Goal: Task Accomplishment & Management: Use online tool/utility

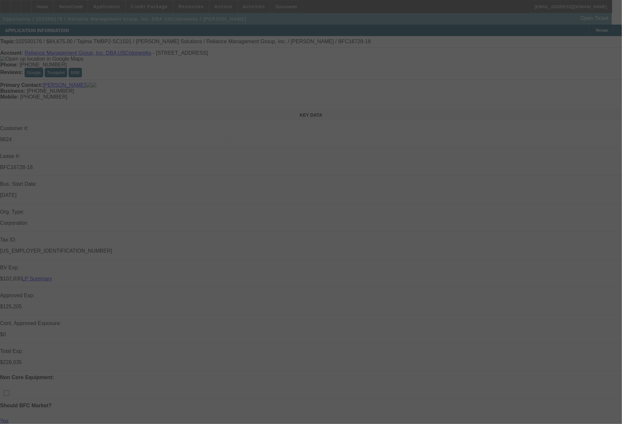
select select "0"
select select "2"
select select "0"
select select "6"
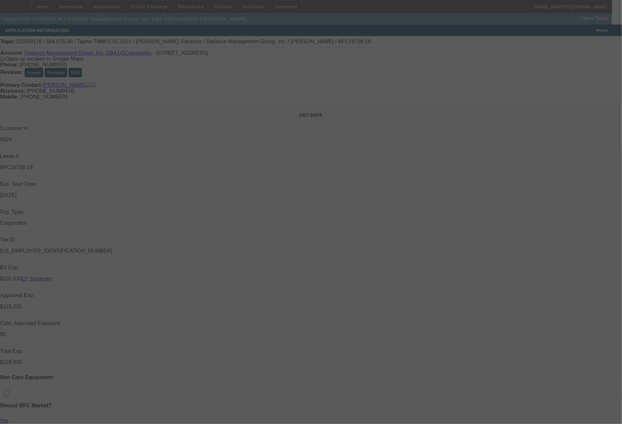
select select "0"
select select "2"
select select "0"
select select "6"
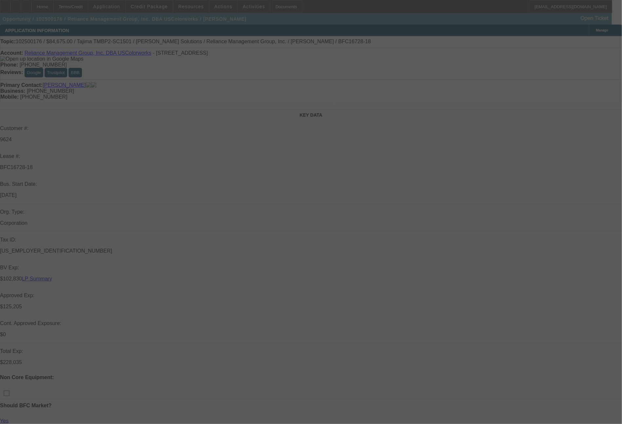
select select "0"
select select "2"
select select "0"
select select "6"
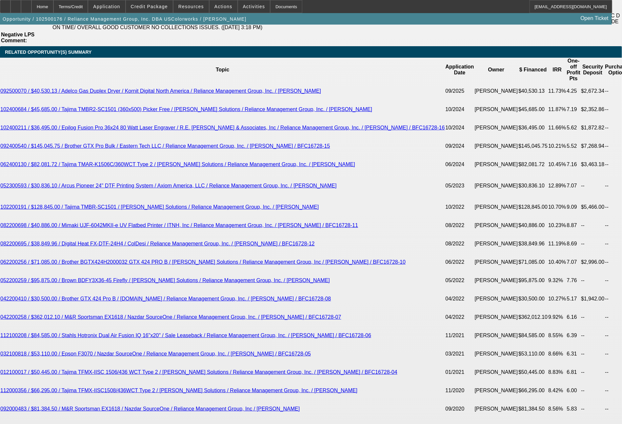
scroll to position [1306, 0]
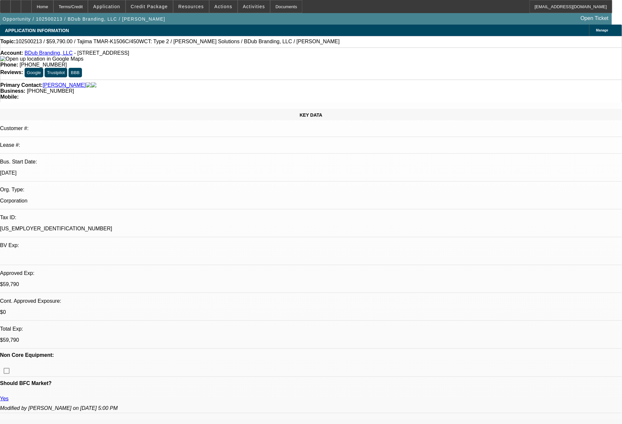
select select "0"
select select "2"
select select "0"
select select "6"
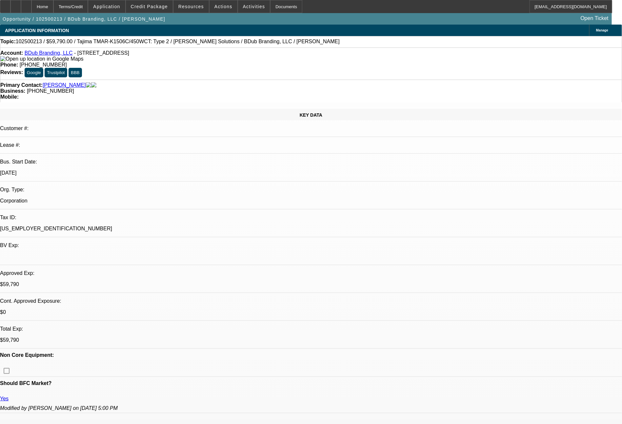
select select "0"
select select "2"
select select "0"
select select "6"
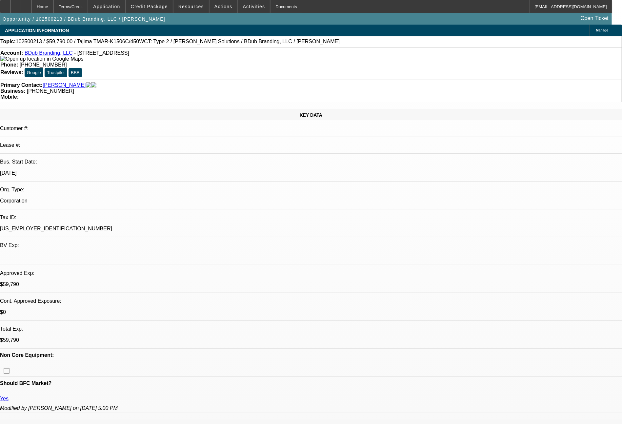
select select "0"
select select "2"
select select "0"
select select "6"
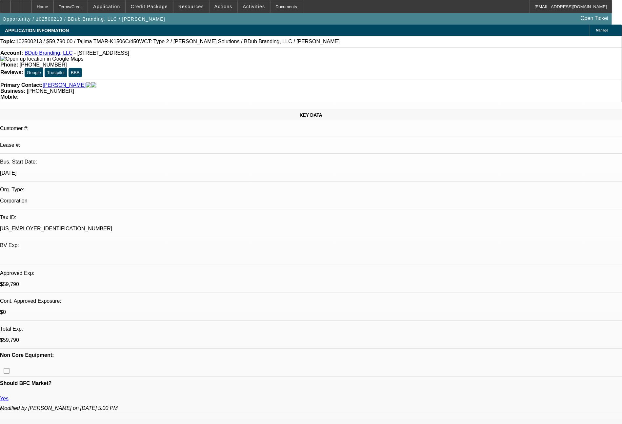
select select "0"
select select "2"
select select "0"
select select "6"
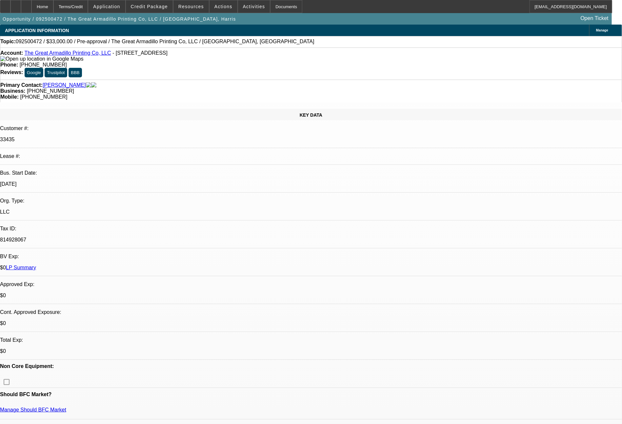
select select "0"
select select "2"
select select "0.1"
select select "4"
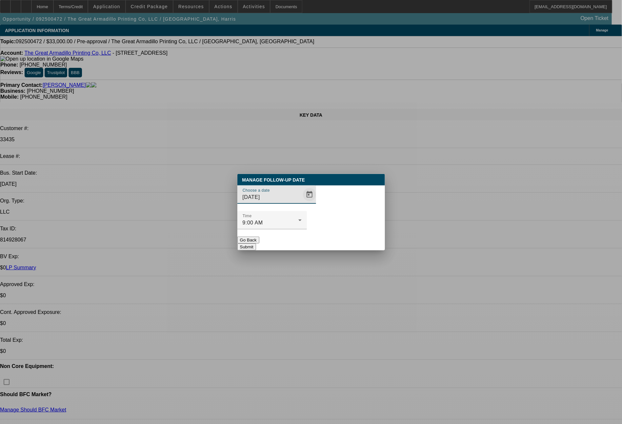
click at [301, 203] on span "Open calendar" at bounding box center [309, 195] width 16 height 16
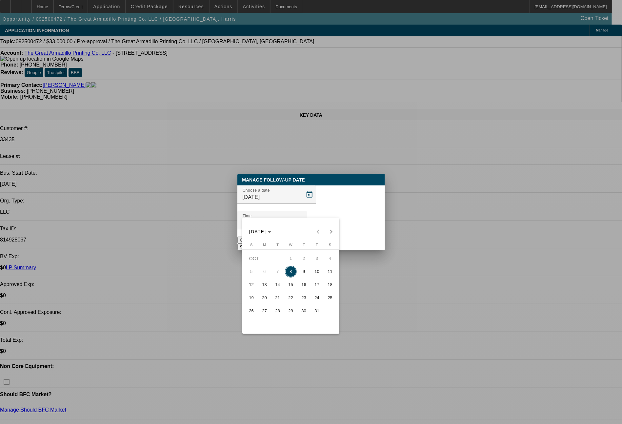
click at [305, 273] on span "9" at bounding box center [304, 272] width 12 height 12
type input "10/9/2025"
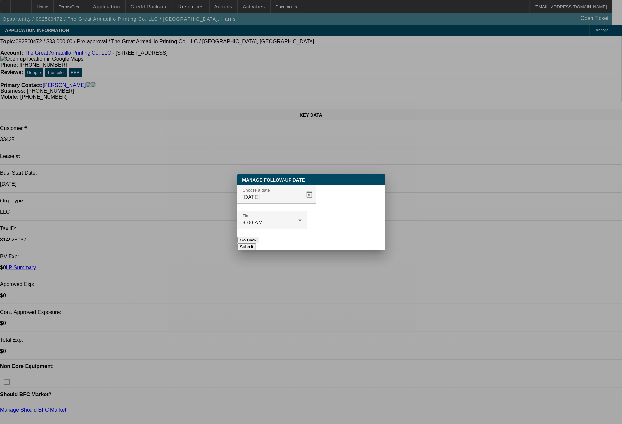
click at [256, 243] on button "Submit" at bounding box center [246, 246] width 19 height 7
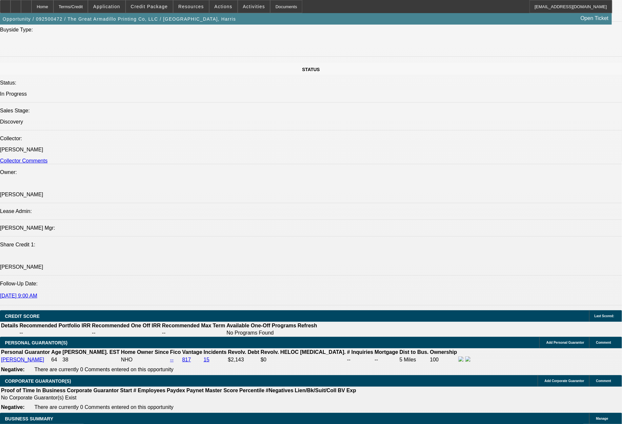
scroll to position [683, 0]
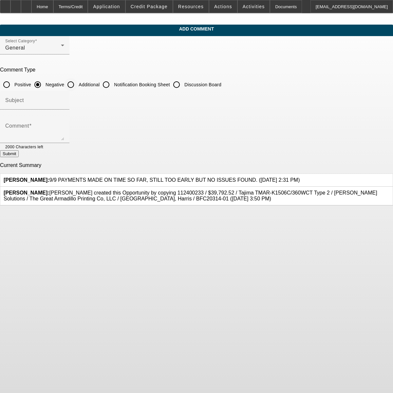
click at [77, 84] on input "Additional" at bounding box center [70, 84] width 13 height 13
radio input "true"
click at [64, 131] on textarea "Comment" at bounding box center [34, 133] width 59 height 16
type textarea "spoke with Harris (he goes by Eddie) in person at the show in Dallas. he has de…"
click at [19, 154] on button "Submit" at bounding box center [9, 153] width 19 height 7
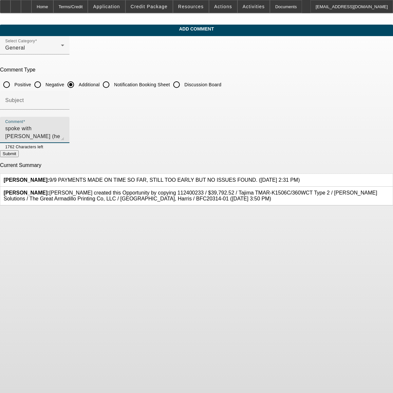
radio input "true"
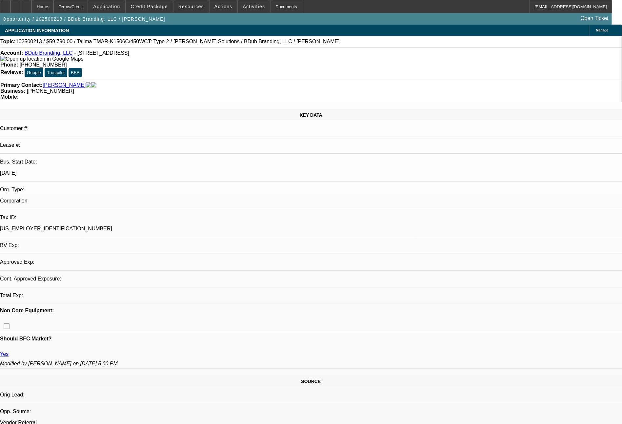
select select "0"
select select "2"
select select "0"
select select "6"
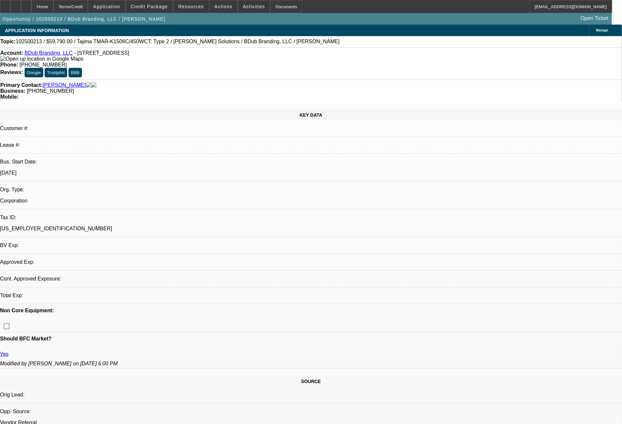
select select "0"
select select "2"
select select "0"
select select "6"
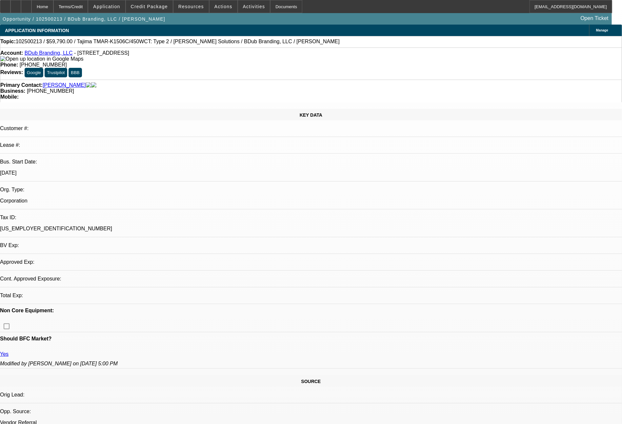
select select "0"
select select "2"
select select "0"
select select "6"
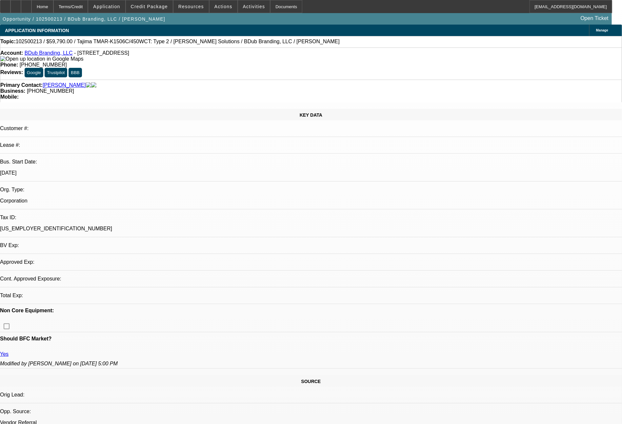
select select "0"
select select "2"
select select "0"
select select "6"
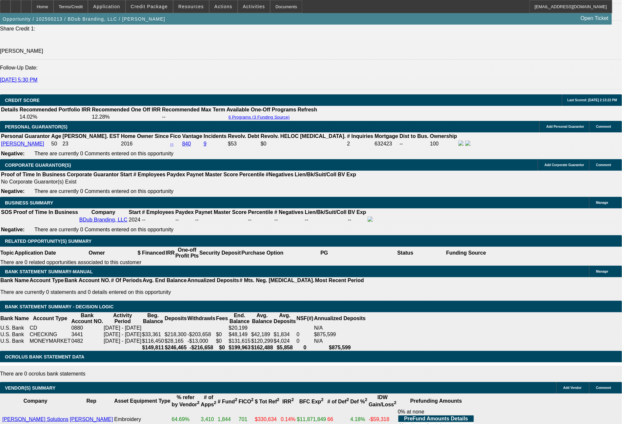
scroll to position [893, 0]
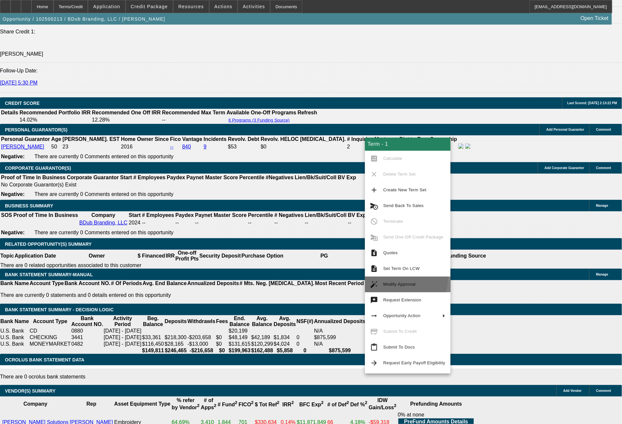
click at [399, 281] on span "Modify Approval" at bounding box center [414, 285] width 62 height 8
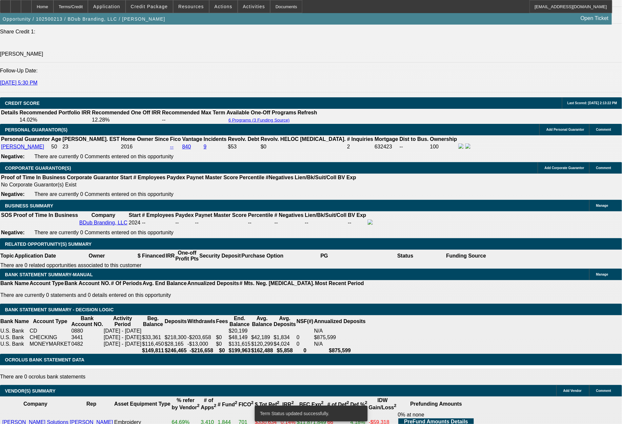
select select "0"
select select "2"
select select "0"
select select "6"
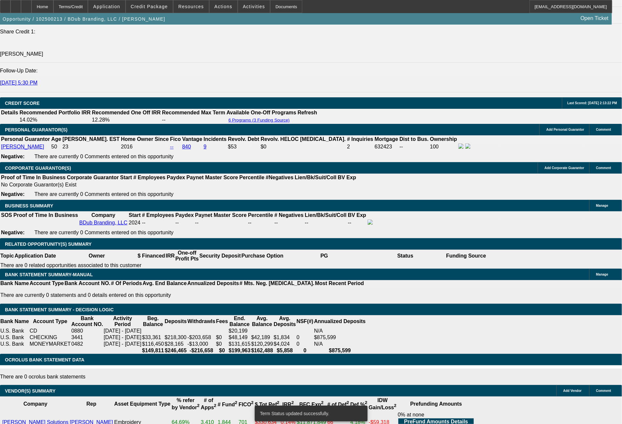
select select "0"
select select "2"
select select "0"
select select "6"
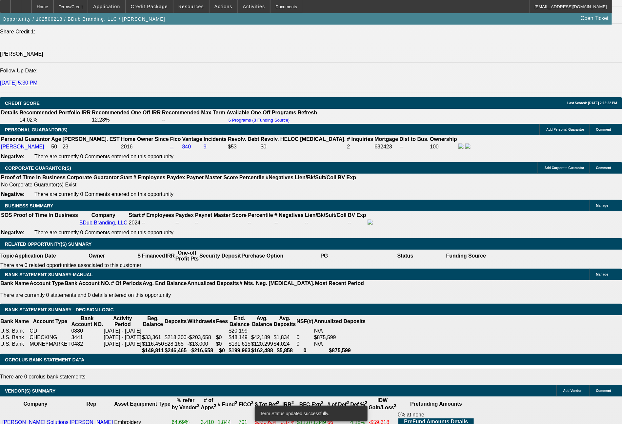
select select "0"
select select "2"
select select "0"
select select "6"
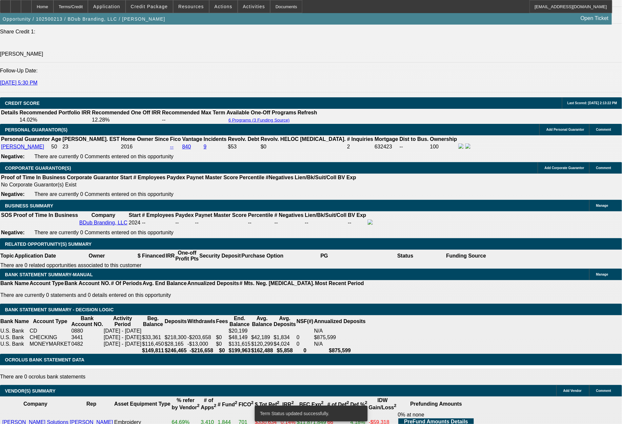
select select "0"
select select "2"
select select "0"
select select "6"
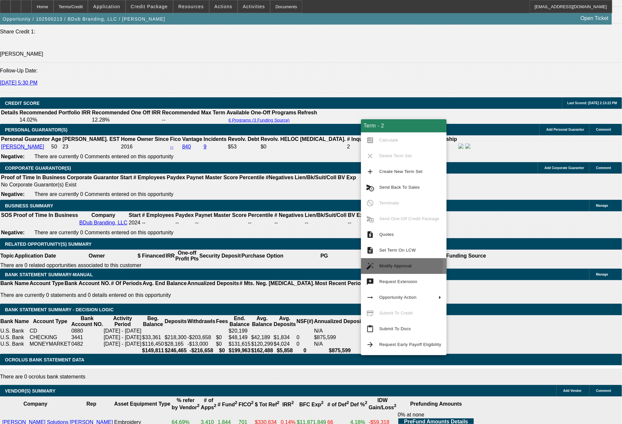
click at [386, 265] on span "Modify Approval" at bounding box center [395, 265] width 32 height 5
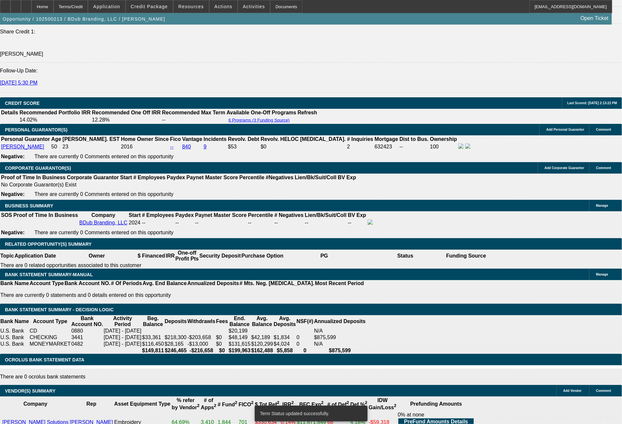
select select "0"
select select "2"
select select "0"
select select "6"
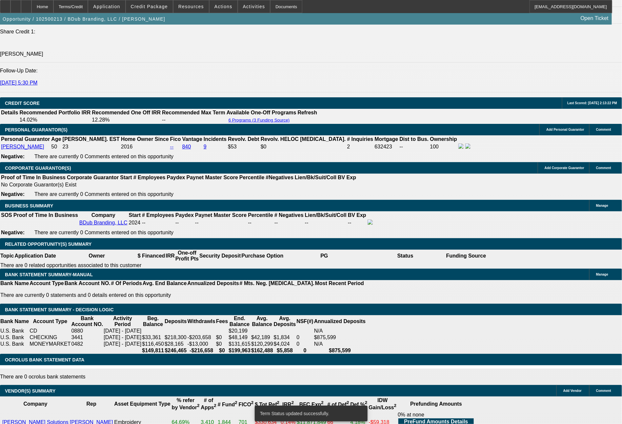
select select "0"
select select "2"
select select "0"
select select "6"
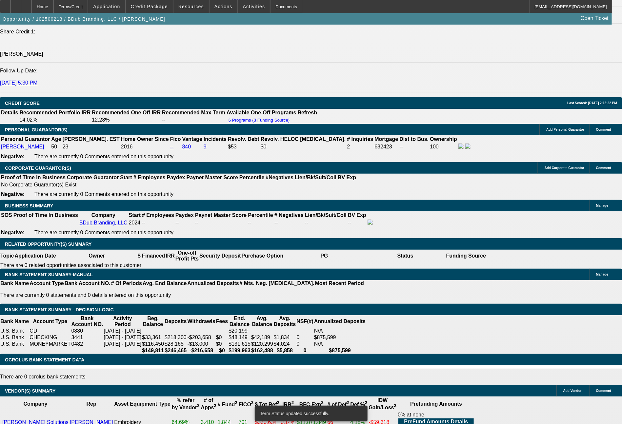
select select "0"
select select "2"
select select "0"
select select "6"
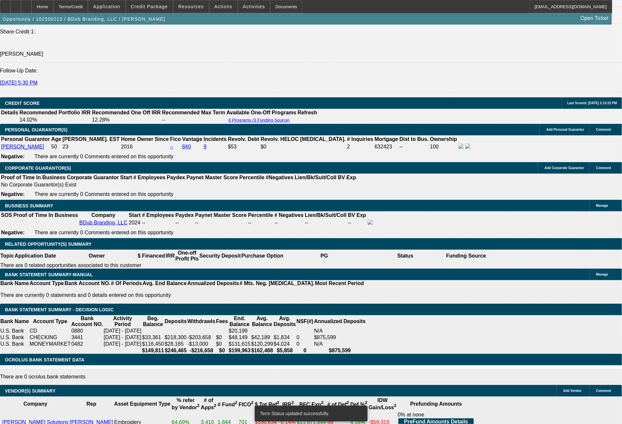
select select "0"
select select "2"
select select "0"
select select "6"
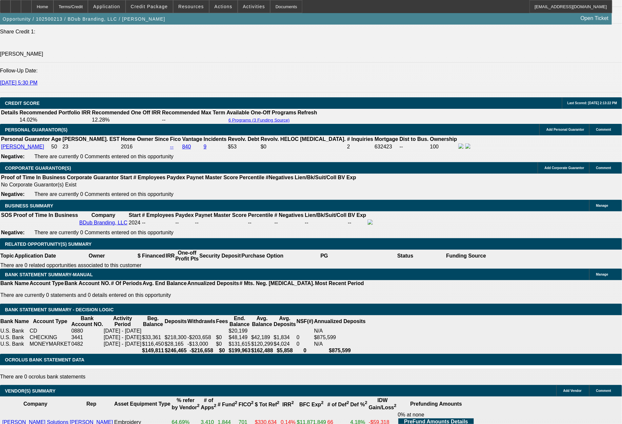
select select "0"
select select "2"
select select "0"
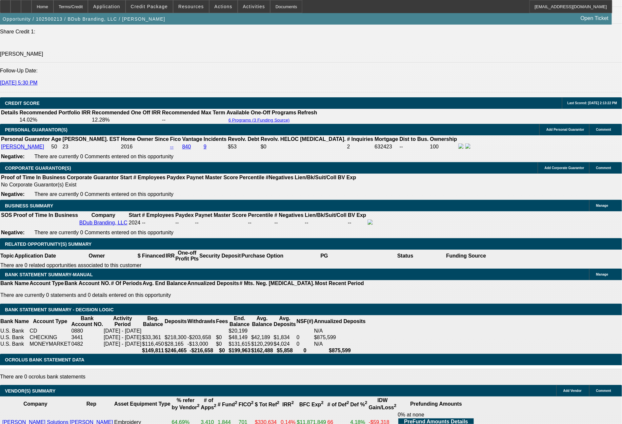
select select "6"
select select "0"
select select "2"
select select "0"
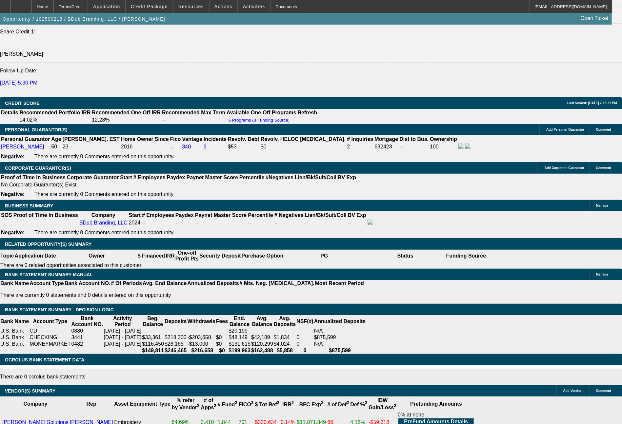
select select "6"
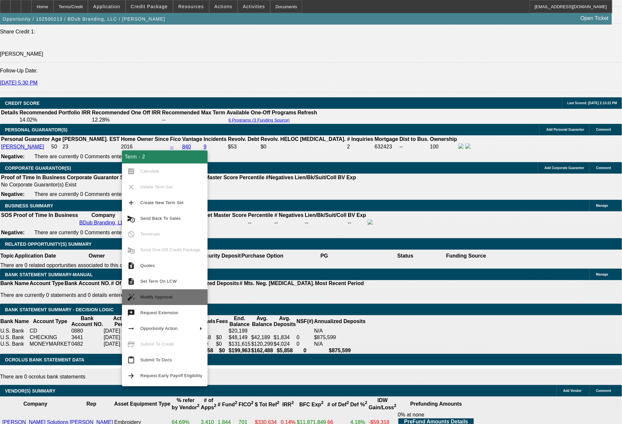
click at [166, 297] on span "Modify Approval" at bounding box center [156, 297] width 32 height 5
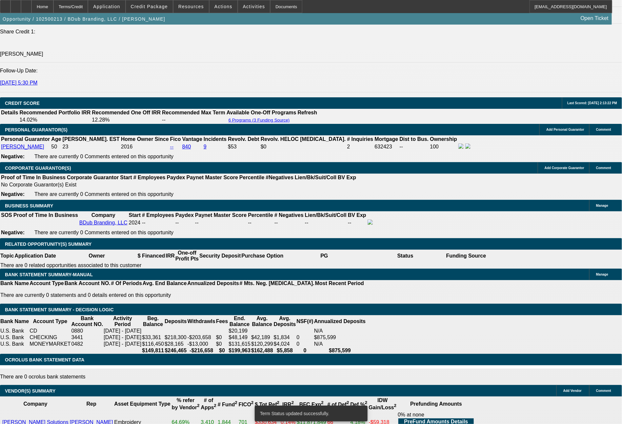
select select "0"
select select "2"
select select "0"
select select "6"
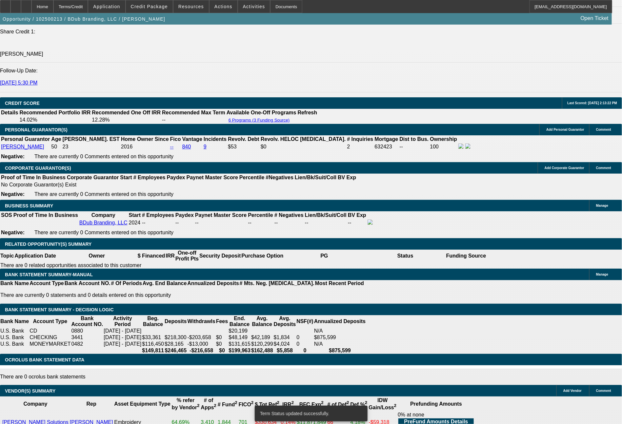
select select "0"
select select "2"
select select "0"
select select "6"
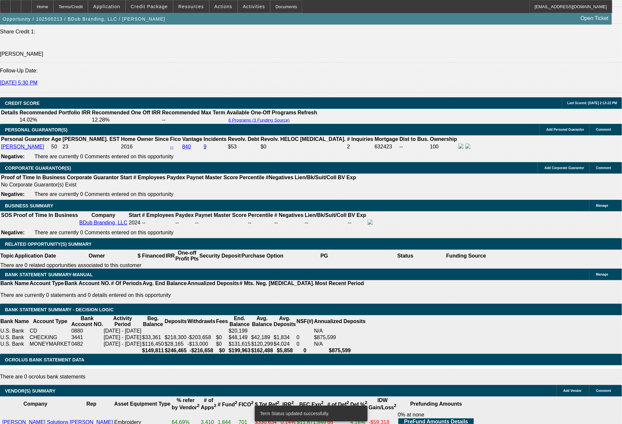
select select "0"
select select "2"
select select "0"
select select "6"
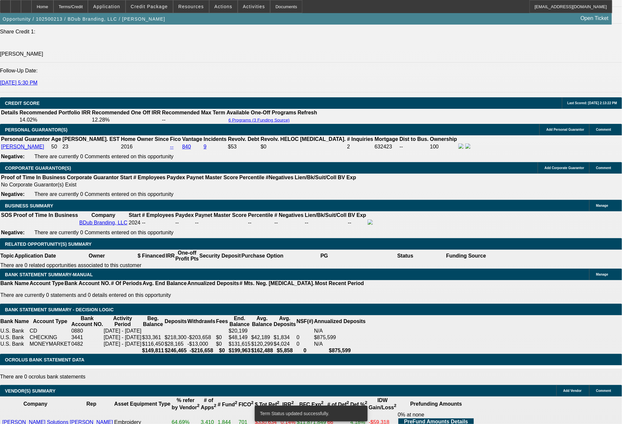
select select "0"
select select "2"
select select "0"
select select "6"
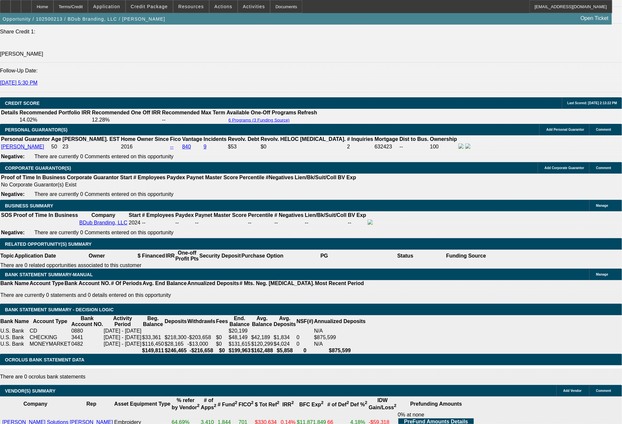
select select "0"
select select "2"
select select "0"
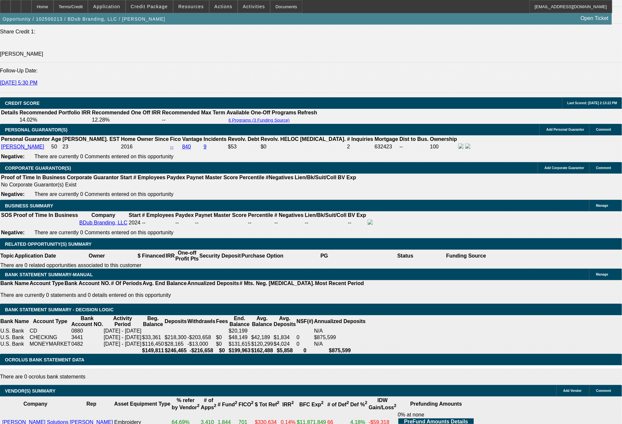
select select "6"
select select "0"
select select "2"
select select "0"
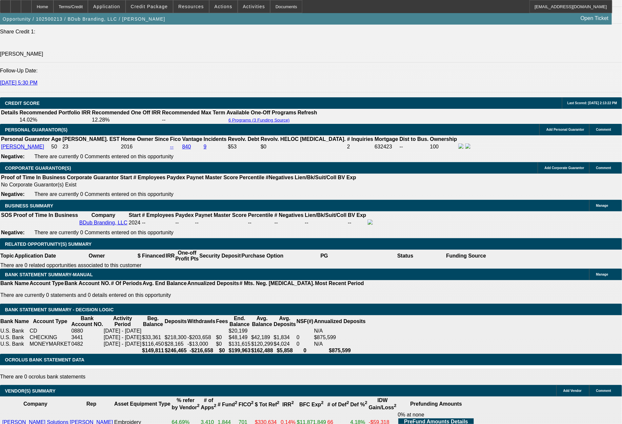
select select "6"
select select "0"
select select "2"
select select "0"
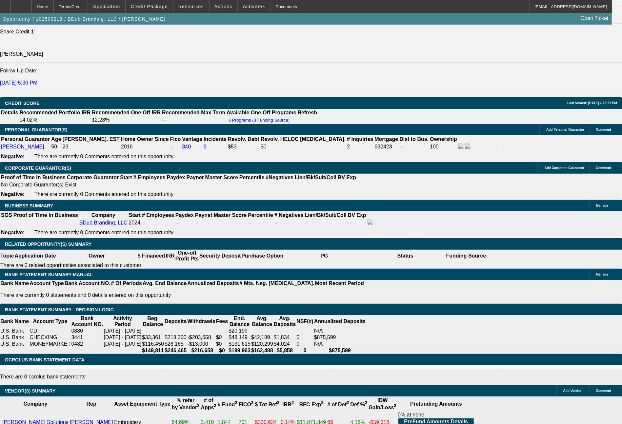
select select "6"
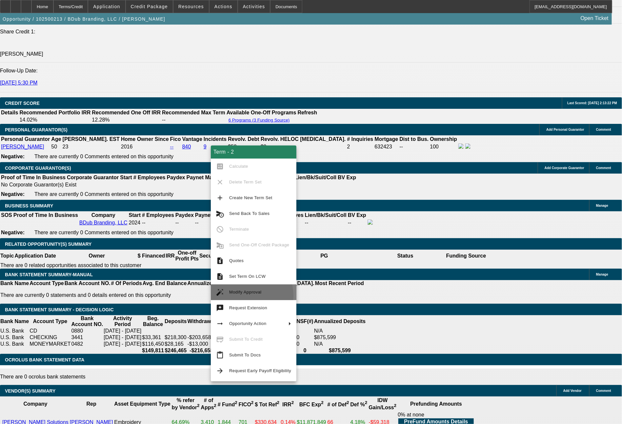
click at [240, 296] on span "Modify Approval" at bounding box center [260, 292] width 62 height 8
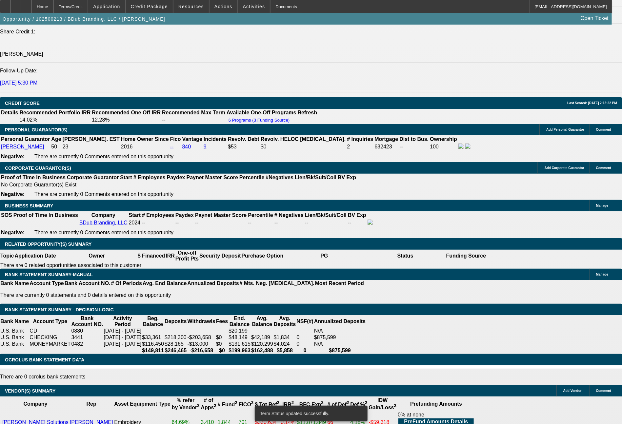
select select "0"
select select "2"
select select "0"
select select "6"
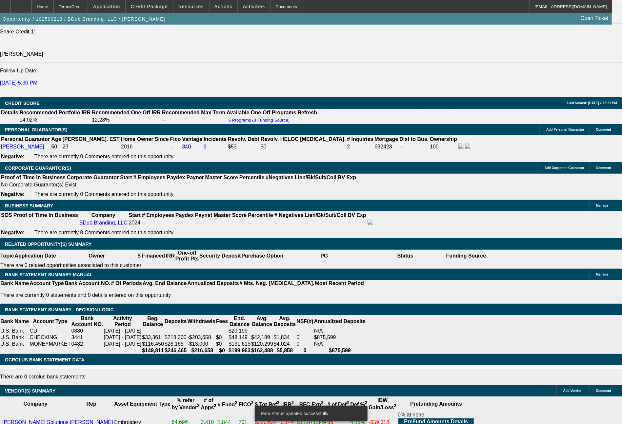
select select "0"
select select "2"
select select "0"
select select "6"
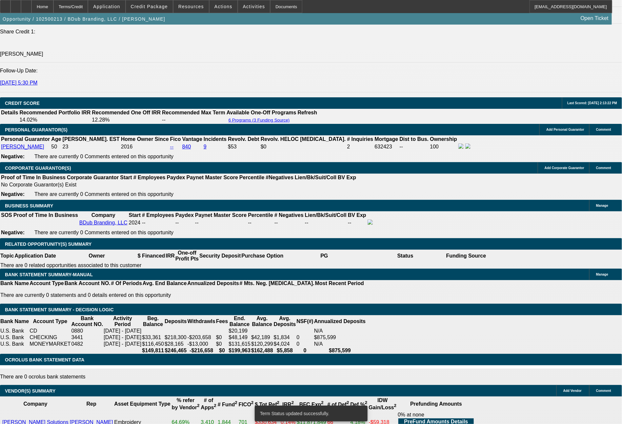
select select "0"
select select "2"
select select "0"
select select "6"
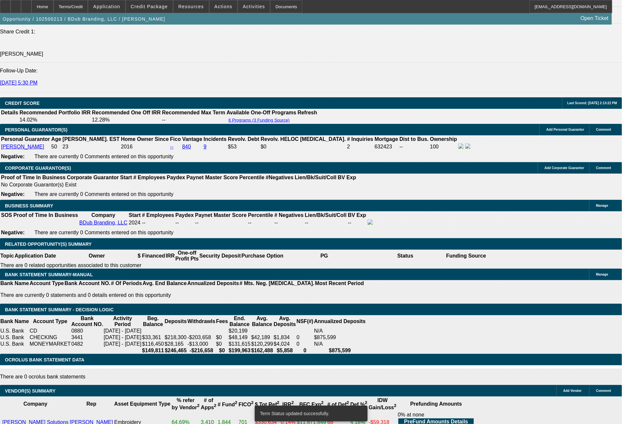
select select "0"
select select "2"
select select "0"
select select "6"
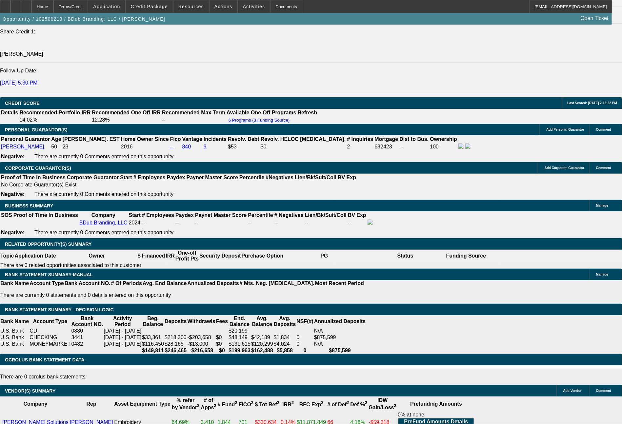
drag, startPoint x: 208, startPoint y: 233, endPoint x: 225, endPoint y: 228, distance: 17.7
type input "2"
type input "UNKNOWN"
type input "24"
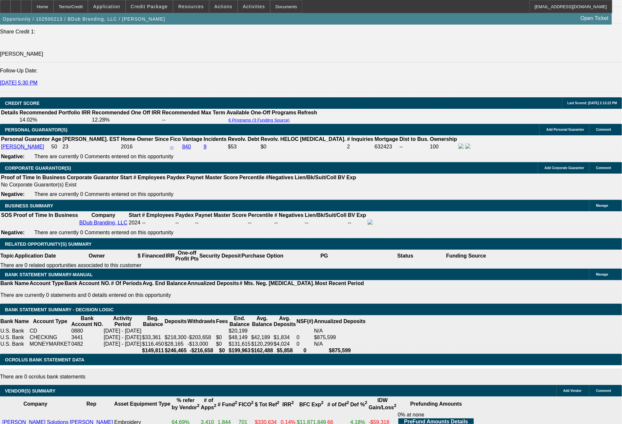
type input "$20,713.48"
type input "$41,426.96"
type input "$1,929.11"
type input "$3,858.22"
type input "24"
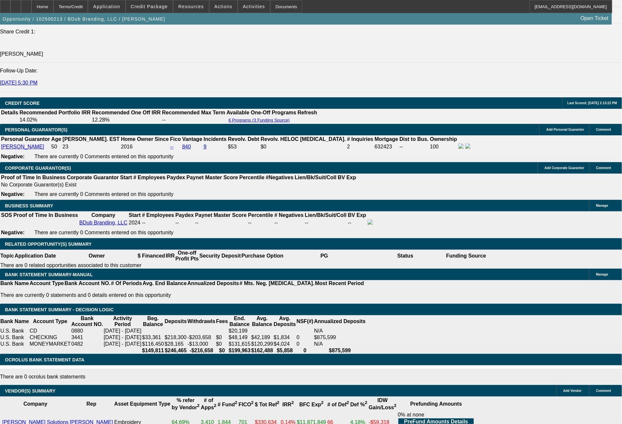
drag, startPoint x: 128, startPoint y: 227, endPoint x: 135, endPoint y: 228, distance: 7.0
type input "1"
type input "UNKNOWN"
type input "$41,213.91"
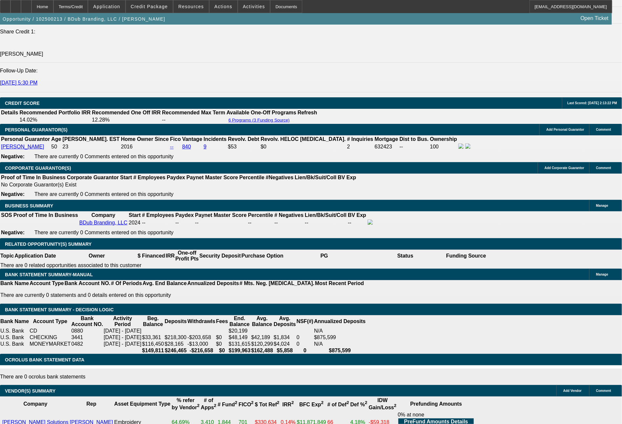
type input "$82,427.82"
type input "18"
type input "$2,496.39"
type input "$4,992.78"
type input "18"
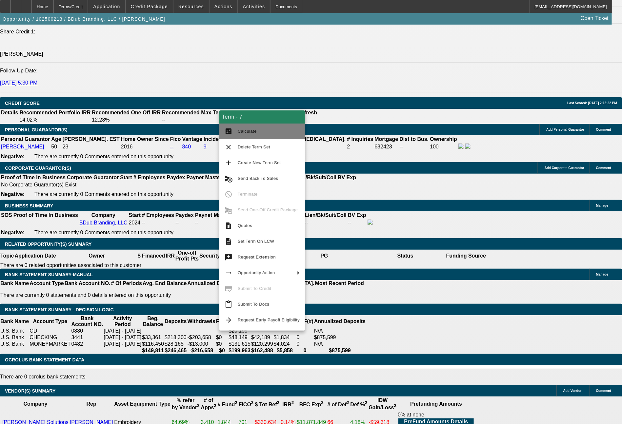
click at [257, 135] on span "Calculate" at bounding box center [269, 131] width 62 height 8
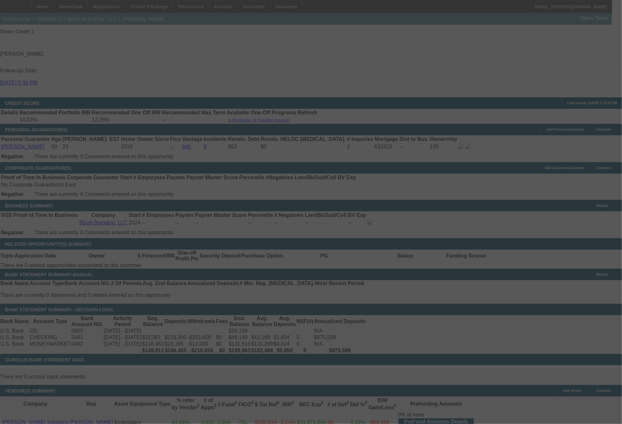
select select "0"
select select "2"
select select "0"
select select "6"
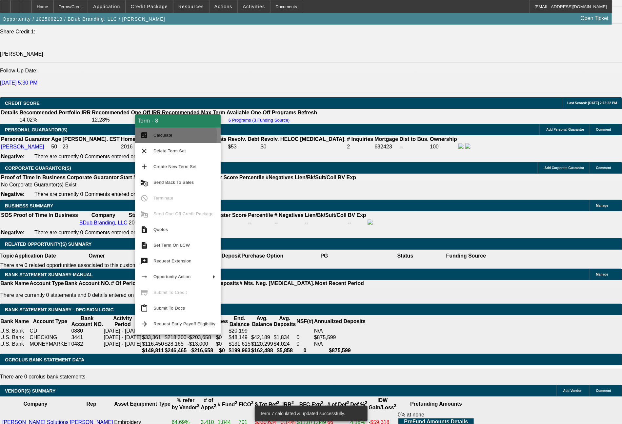
click at [165, 136] on span "Calculate" at bounding box center [162, 135] width 19 height 5
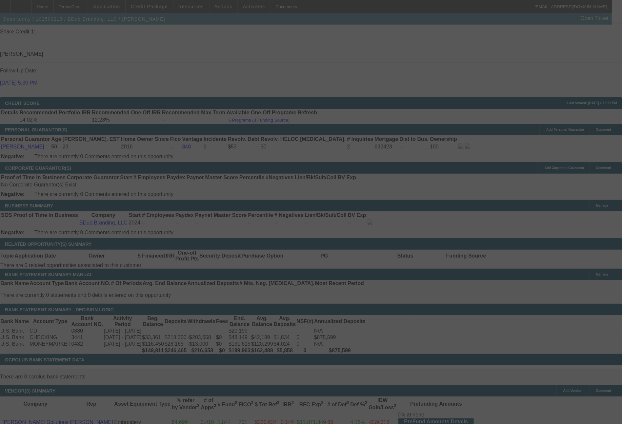
select select "0"
select select "2"
select select "0"
select select "6"
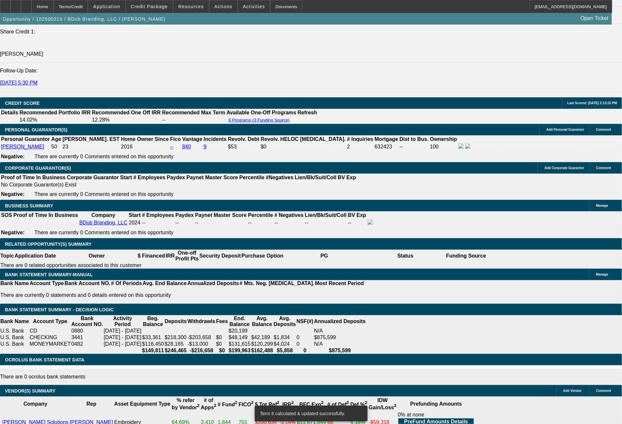
drag, startPoint x: 197, startPoint y: 179, endPoint x: 227, endPoint y: 178, distance: 30.2
type input "$33,900.00"
type input "UNKNOWN"
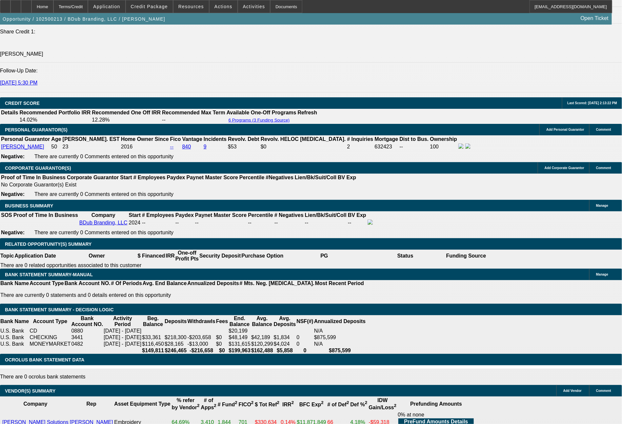
type input "$1,981.13"
type input "$3,962.26"
drag, startPoint x: 179, startPoint y: 230, endPoint x: 201, endPoint y: 228, distance: 21.4
type input "1"
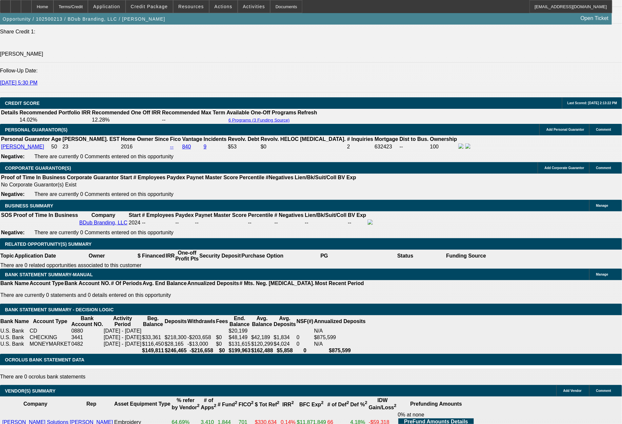
type input "$2.00"
type input "1991"
type input "13"
type input "$3,982.00"
type input "$1,991.00"
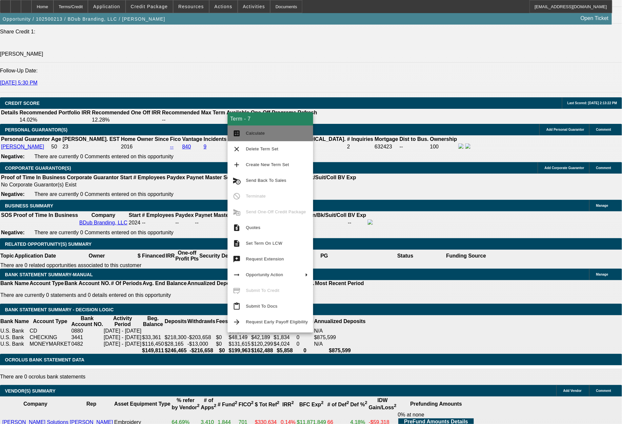
click at [258, 135] on span "Calculate" at bounding box center [255, 133] width 19 height 5
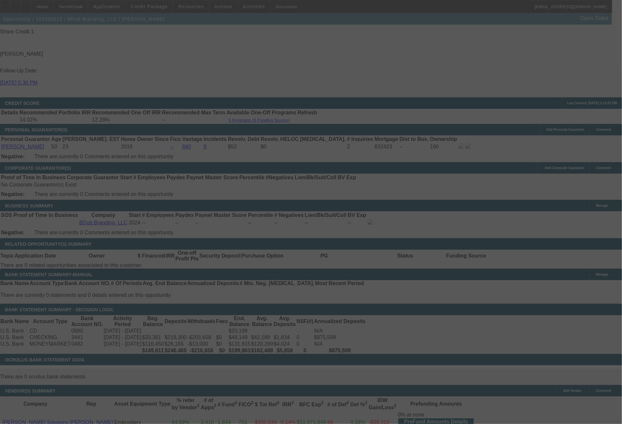
select select "0"
select select "2"
select select "0"
select select "6"
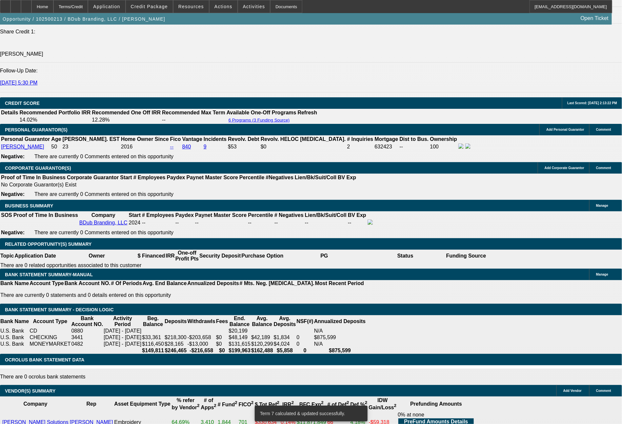
drag, startPoint x: 198, startPoint y: 176, endPoint x: 238, endPoint y: 177, distance: 40.3
type input "$34,000.00"
type input "UNKNOWN"
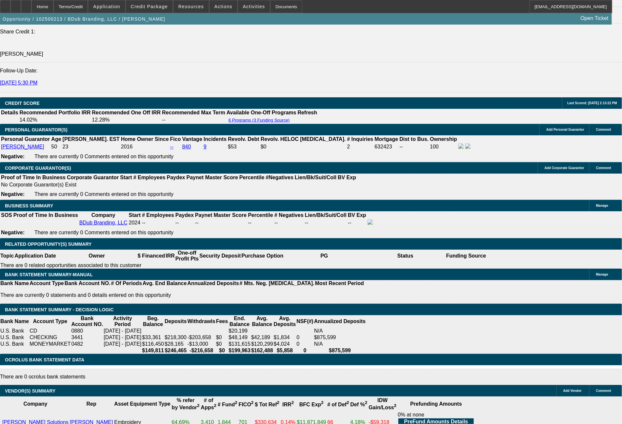
type input "$1,986.24"
type input "$3,972.48"
drag, startPoint x: 179, startPoint y: 232, endPoint x: 209, endPoint y: 231, distance: 30.5
type input "1"
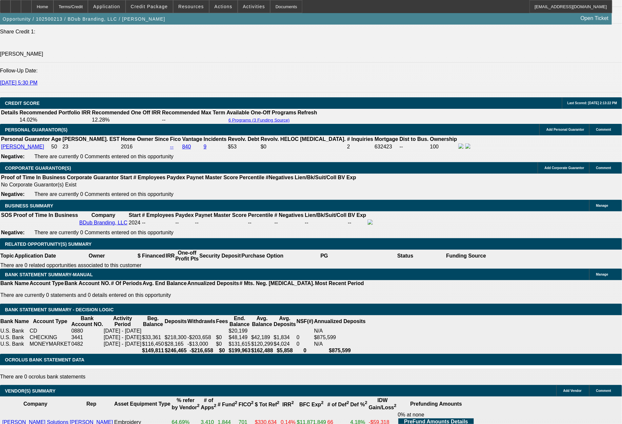
type input "$2.00"
type input "1991"
type input "13.2"
type input "$3,982.00"
type input "$1,991.00"
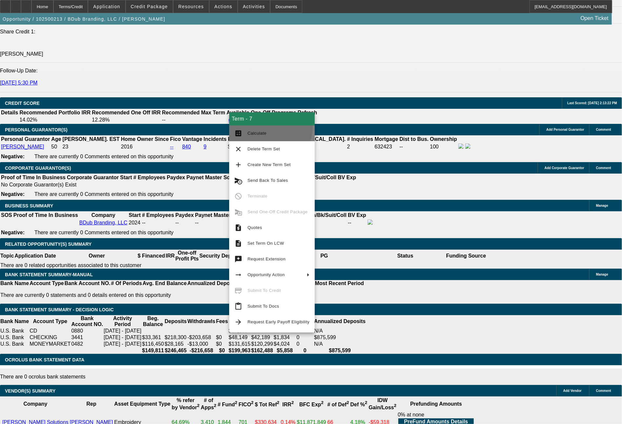
click at [262, 126] on button "calculate Calculate" at bounding box center [272, 134] width 86 height 16
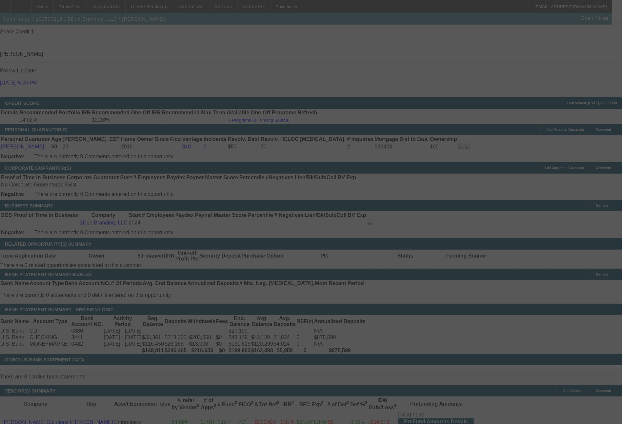
select select "0"
select select "2"
select select "0"
select select "6"
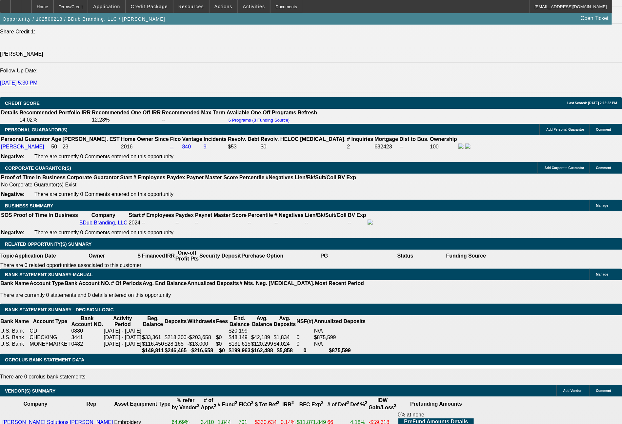
drag, startPoint x: 341, startPoint y: 230, endPoint x: 372, endPoint y: 232, distance: 30.6
type input "1"
type input "$2.00"
type input "UNKNOWN"
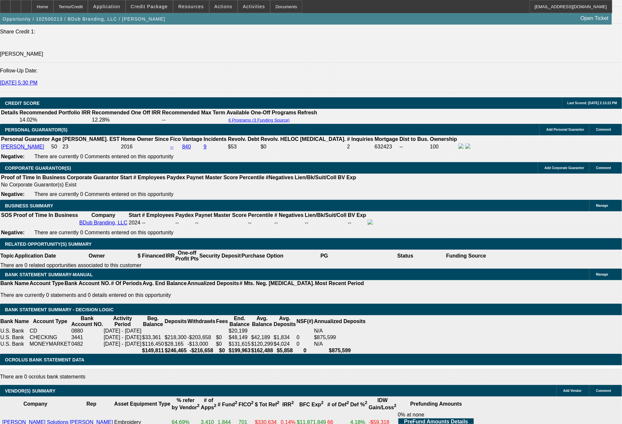
type input "1066"
type input "$2,132.00"
type input "12.6"
type input "1066.27"
type input "$2,132.54"
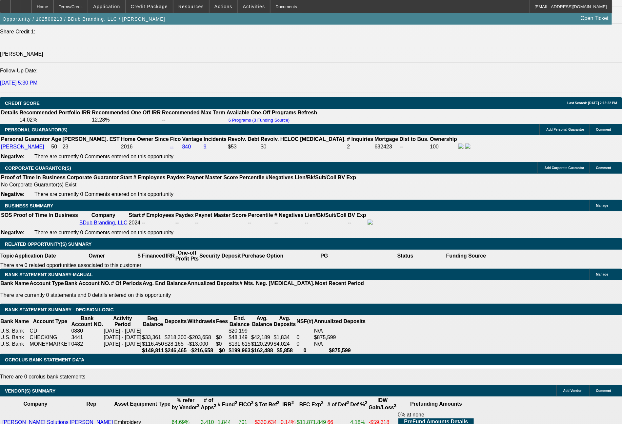
type input "1066.2"
type input "$2,132.40"
type input "1066.4"
type input "$2,132.80"
type input "1066.47"
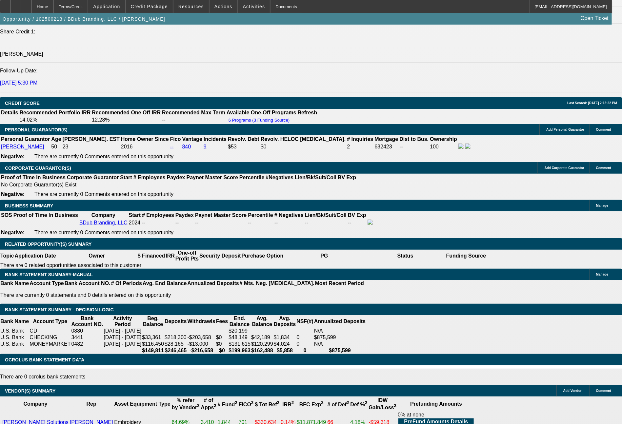
type input "$2,132.94"
type input "$1,066.47"
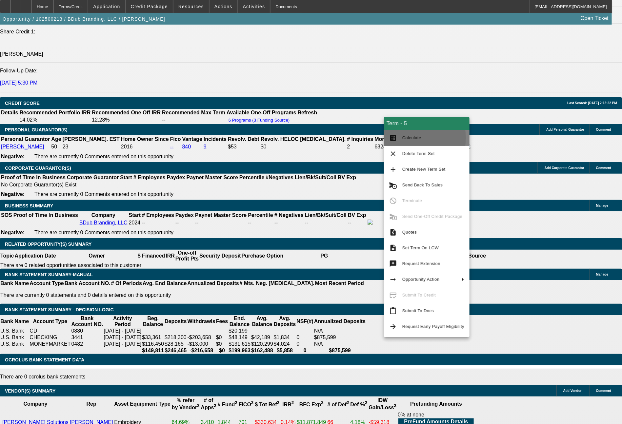
click at [407, 138] on span "Calculate" at bounding box center [411, 137] width 19 height 5
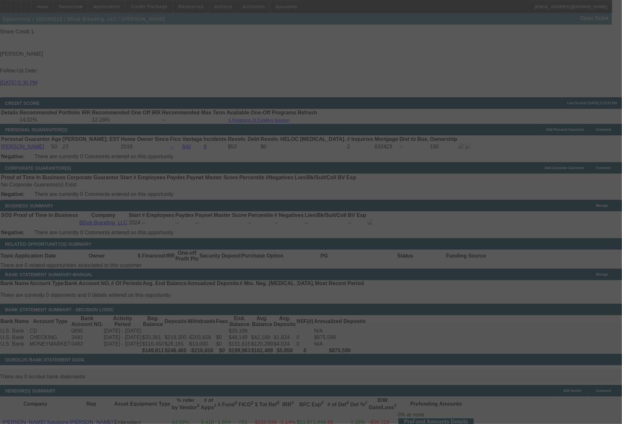
select select "0"
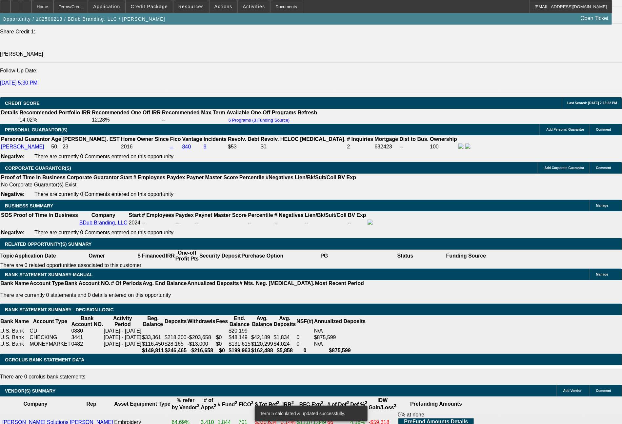
drag, startPoint x: 262, startPoint y: 228, endPoint x: 280, endPoint y: 228, distance: 17.0
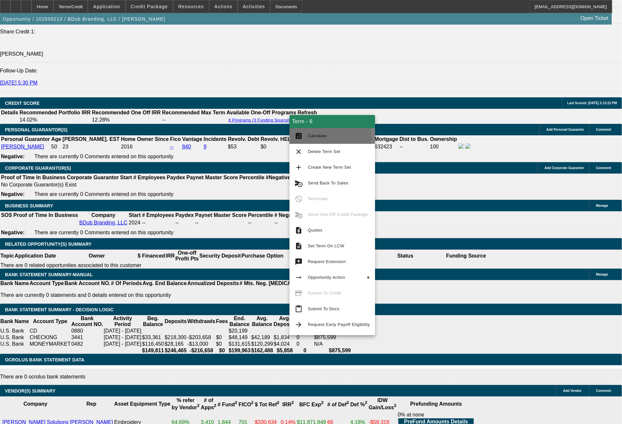
click at [313, 139] on span "Calculate" at bounding box center [339, 136] width 62 height 8
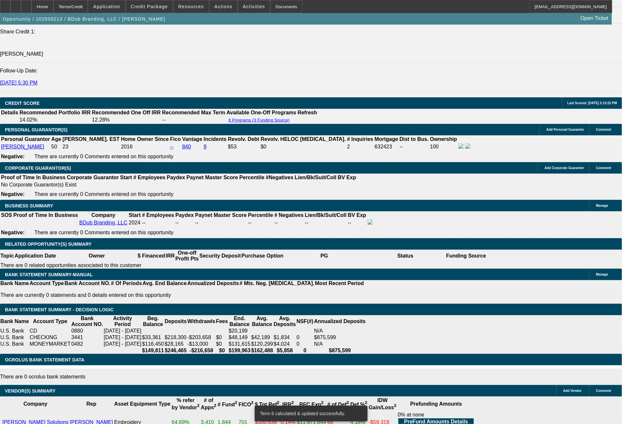
drag, startPoint x: 177, startPoint y: 230, endPoint x: 212, endPoint y: 231, distance: 35.1
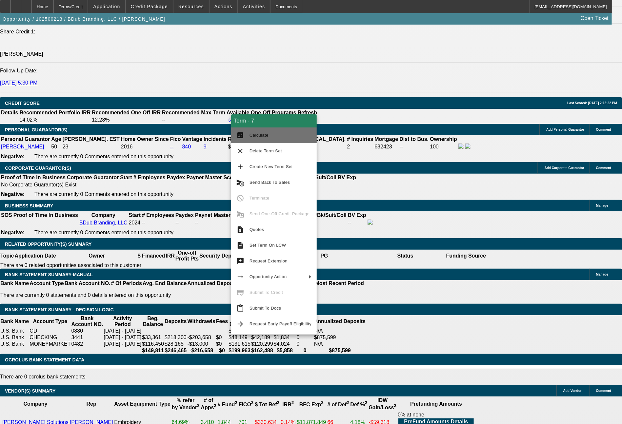
click at [275, 140] on button "calculate Calculate" at bounding box center [274, 135] width 86 height 16
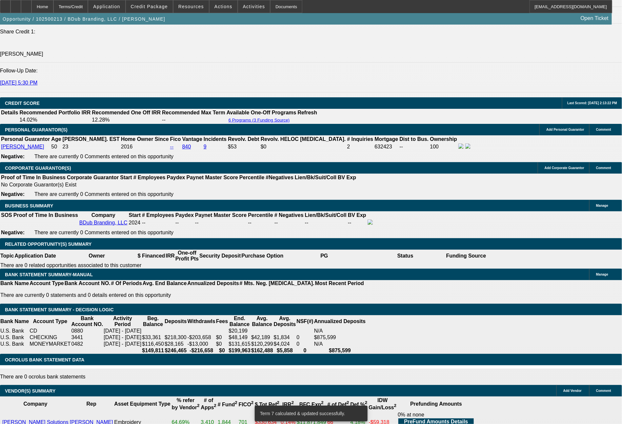
drag, startPoint x: 262, startPoint y: 230, endPoint x: 294, endPoint y: 229, distance: 31.5
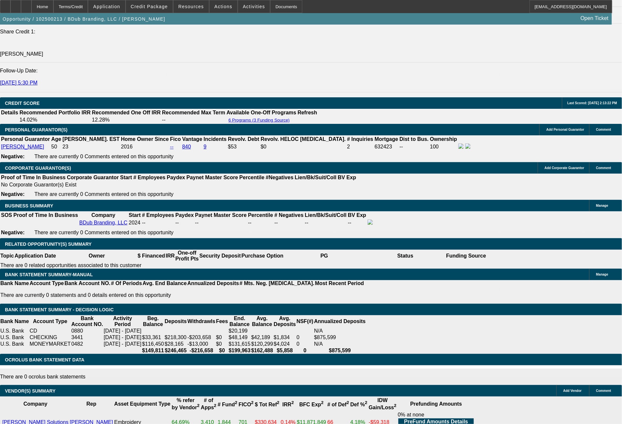
drag, startPoint x: 262, startPoint y: 228, endPoint x: 300, endPoint y: 232, distance: 38.5
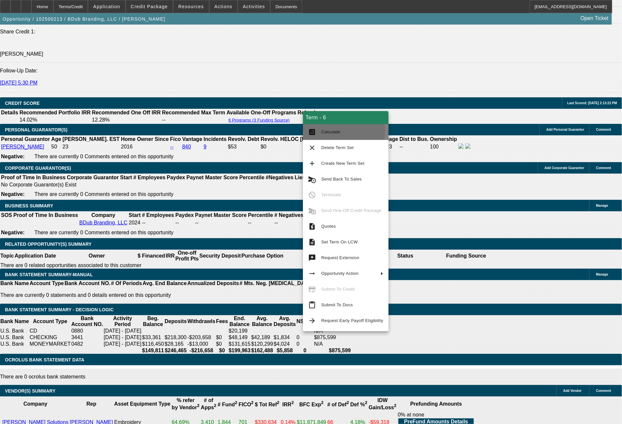
click at [332, 131] on span "Calculate" at bounding box center [330, 131] width 19 height 5
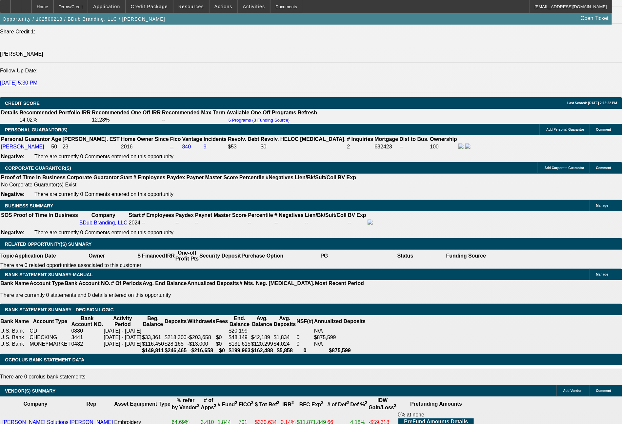
drag, startPoint x: 260, startPoint y: 231, endPoint x: 292, endPoint y: 230, distance: 32.1
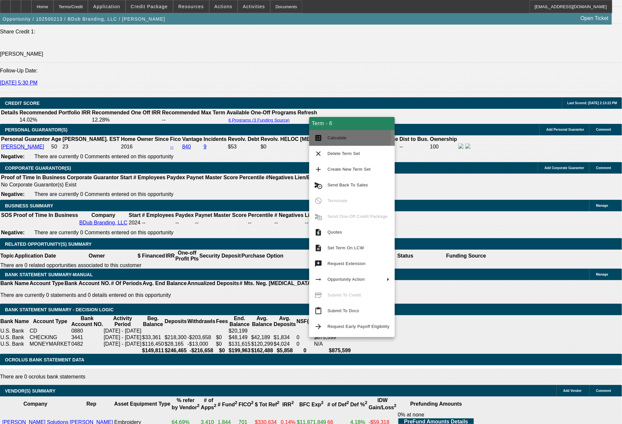
click at [331, 136] on span "Calculate" at bounding box center [336, 137] width 19 height 5
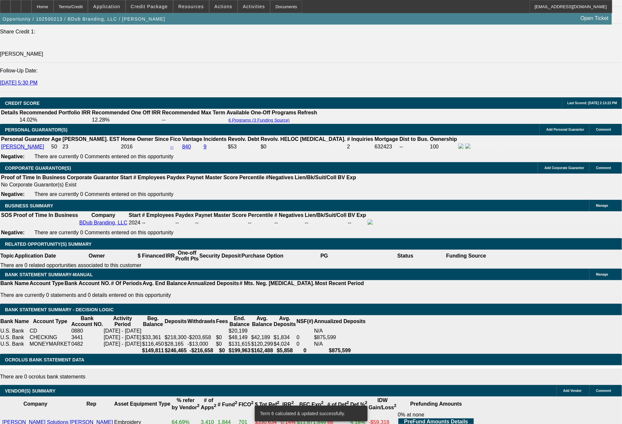
drag, startPoint x: 344, startPoint y: 229, endPoint x: 385, endPoint y: 233, distance: 40.5
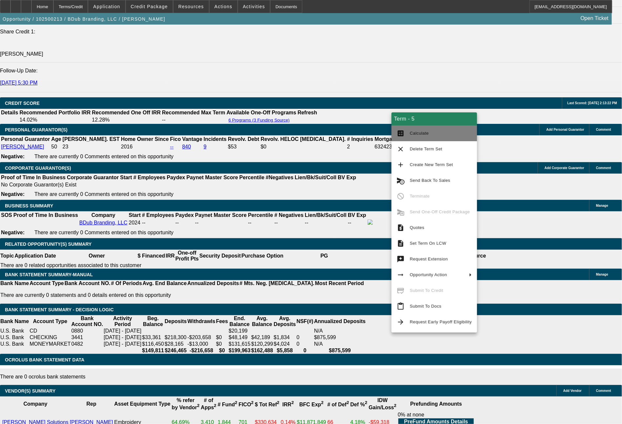
click at [414, 135] on span "Calculate" at bounding box center [419, 133] width 19 height 5
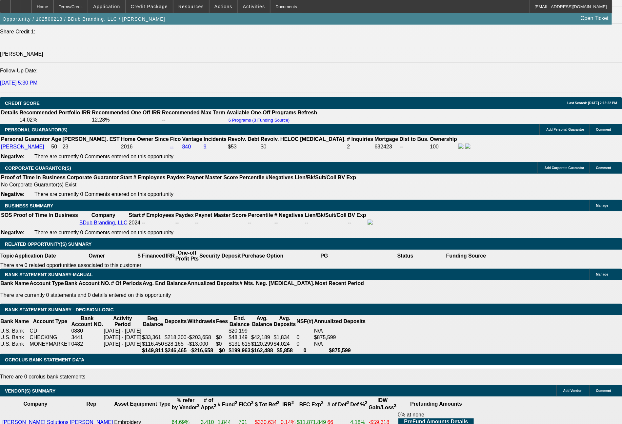
drag, startPoint x: 112, startPoint y: 178, endPoint x: 149, endPoint y: 173, distance: 37.7
drag, startPoint x: 97, startPoint y: 231, endPoint x: 134, endPoint y: 231, distance: 36.4
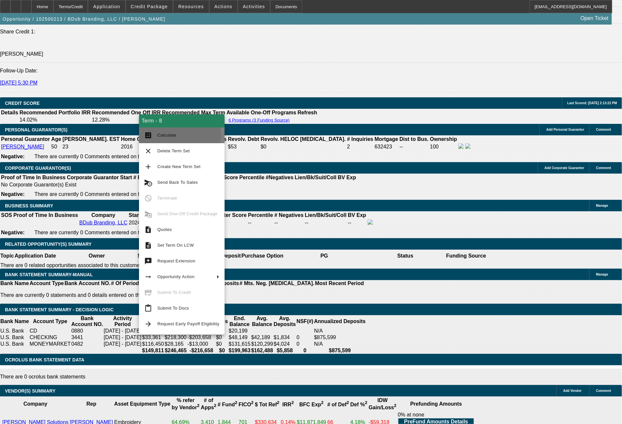
click at [171, 135] on span "Calculate" at bounding box center [166, 135] width 19 height 5
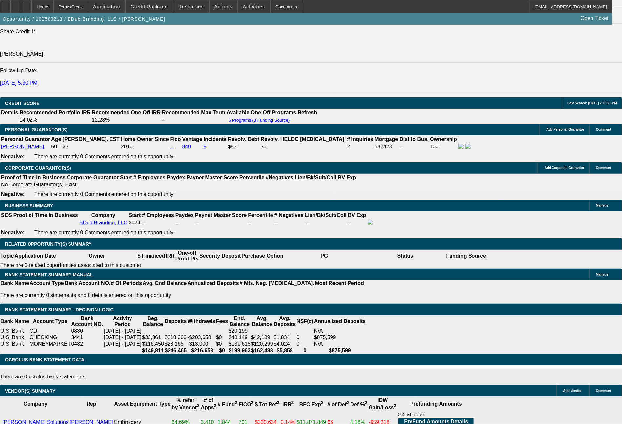
drag, startPoint x: 100, startPoint y: 228, endPoint x: 130, endPoint y: 229, distance: 29.5
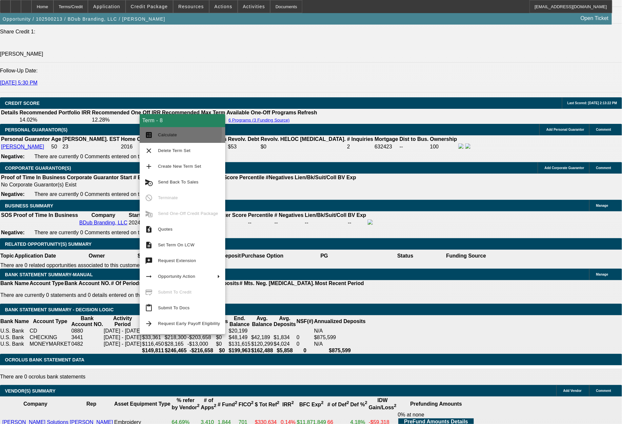
click at [171, 133] on span "Calculate" at bounding box center [167, 134] width 19 height 5
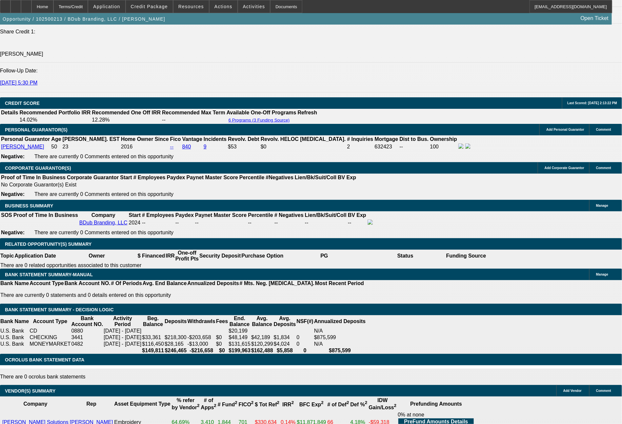
drag, startPoint x: 280, startPoint y: 178, endPoint x: 309, endPoint y: 186, distance: 29.7
drag, startPoint x: 292, startPoint y: 226, endPoint x: 303, endPoint y: 226, distance: 11.1
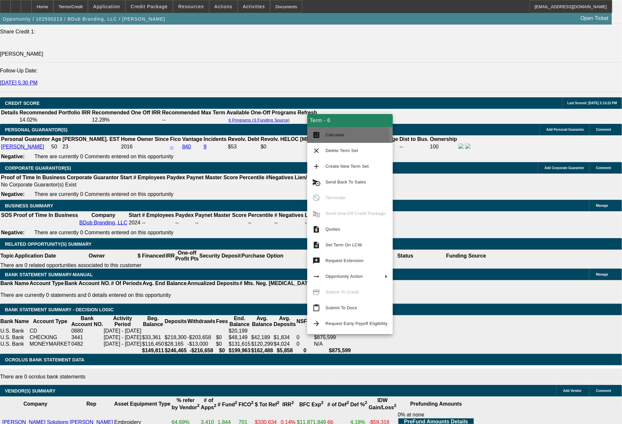
click at [338, 138] on span "Calculate" at bounding box center [356, 135] width 62 height 8
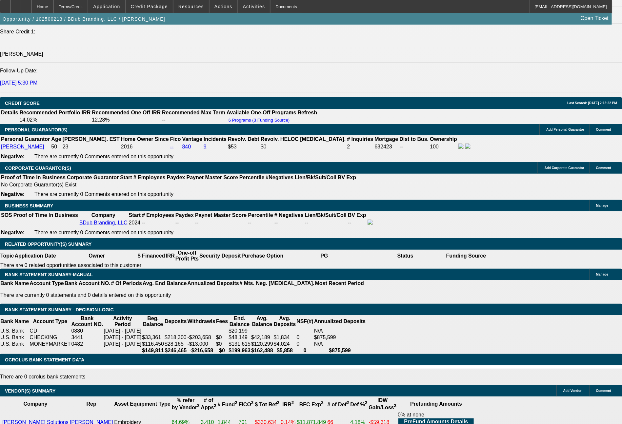
drag, startPoint x: 115, startPoint y: 177, endPoint x: 148, endPoint y: 179, distance: 32.8
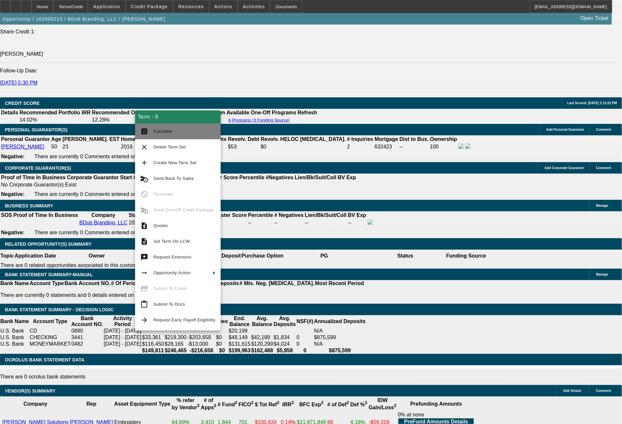
click at [158, 138] on button "calculate Calculate" at bounding box center [178, 132] width 86 height 16
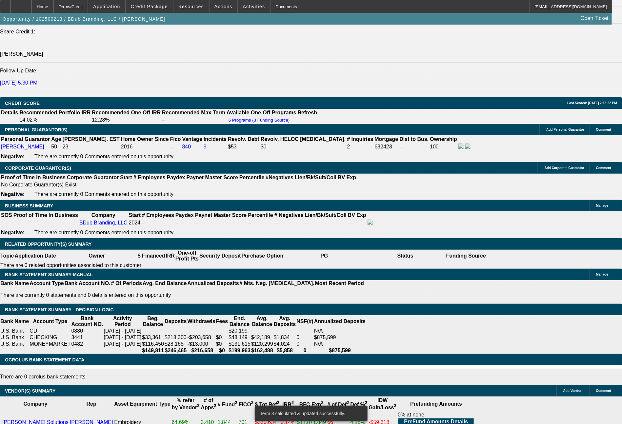
drag, startPoint x: 98, startPoint y: 232, endPoint x: 130, endPoint y: 228, distance: 32.0
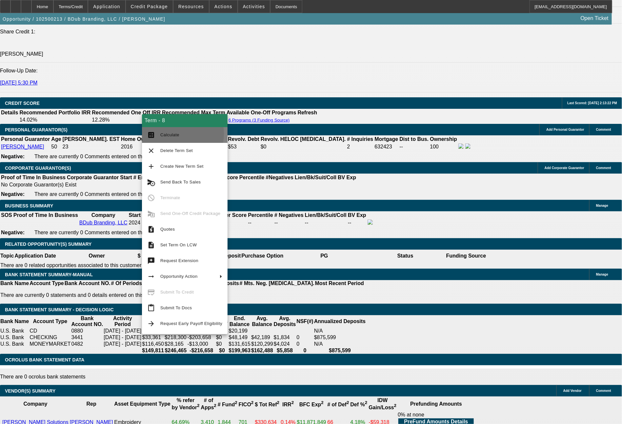
click at [175, 134] on span "Calculate" at bounding box center [169, 134] width 19 height 5
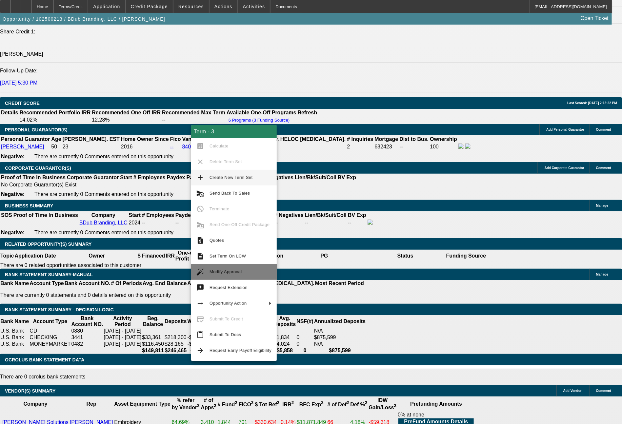
click at [225, 270] on span "Modify Approval" at bounding box center [225, 271] width 32 height 5
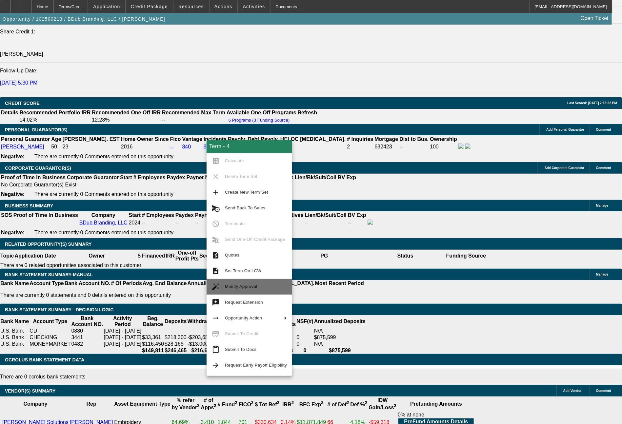
click at [258, 290] on span "Modify Approval" at bounding box center [256, 287] width 62 height 8
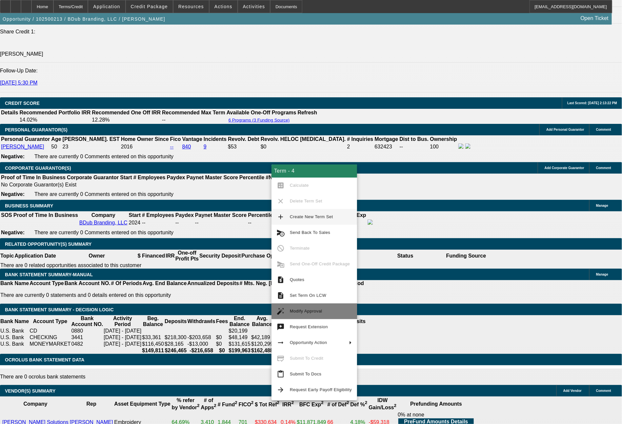
click at [300, 313] on span "Modify Approval" at bounding box center [306, 311] width 32 height 5
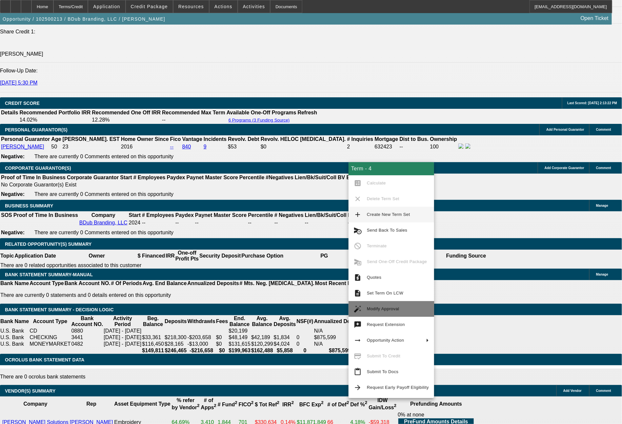
click at [380, 305] on span "Modify Approval" at bounding box center [398, 309] width 62 height 8
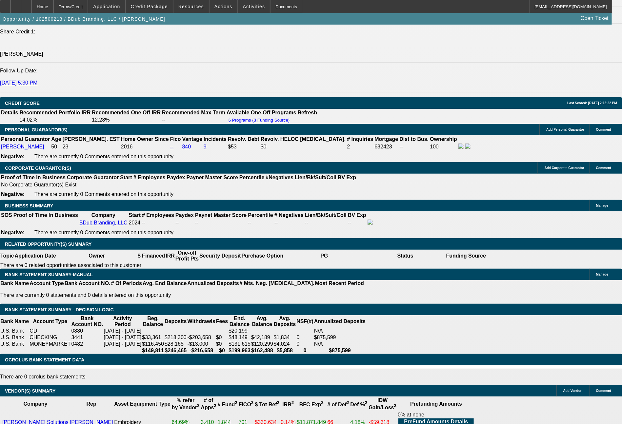
drag, startPoint x: 207, startPoint y: 229, endPoint x: 219, endPoint y: 233, distance: 11.7
drag, startPoint x: 125, startPoint y: 231, endPoint x: 135, endPoint y: 233, distance: 10.0
drag, startPoint x: 345, startPoint y: 230, endPoint x: 366, endPoint y: 230, distance: 21.0
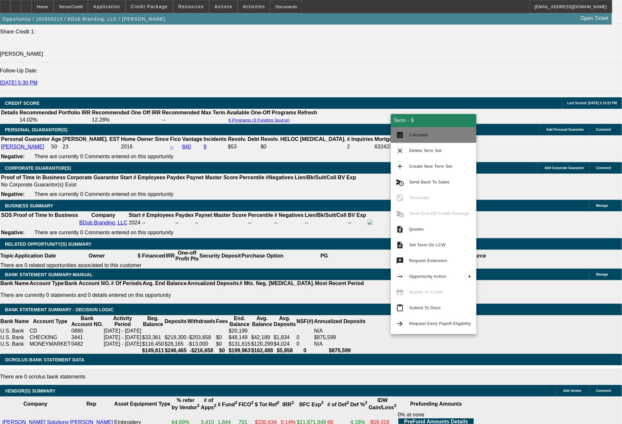
click at [419, 135] on span "Calculate" at bounding box center [418, 134] width 19 height 5
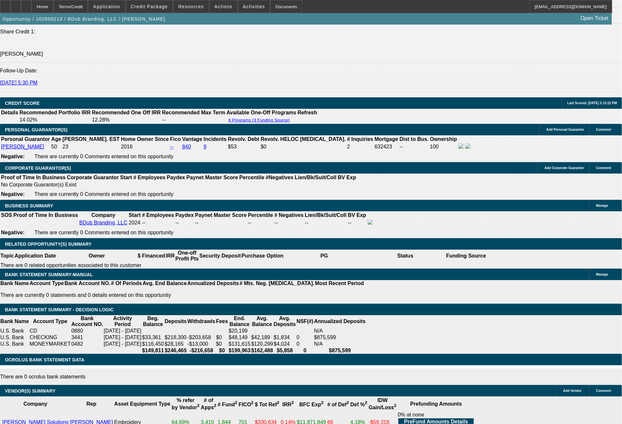
drag, startPoint x: 259, startPoint y: 230, endPoint x: 288, endPoint y: 231, distance: 29.8
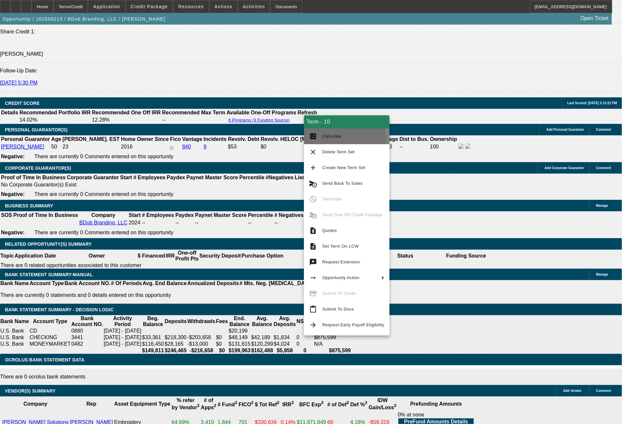
click at [321, 138] on button "calculate Calculate" at bounding box center [347, 136] width 86 height 16
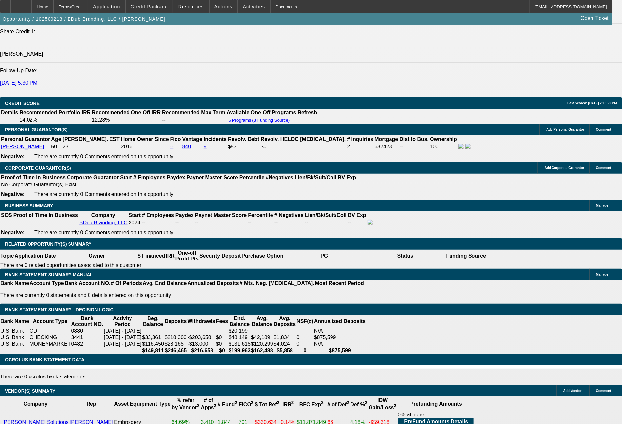
drag, startPoint x: 205, startPoint y: 227, endPoint x: 215, endPoint y: 232, distance: 10.8
drag, startPoint x: 210, startPoint y: 229, endPoint x: 217, endPoint y: 231, distance: 6.6
drag, startPoint x: 180, startPoint y: 231, endPoint x: 205, endPoint y: 234, distance: 25.7
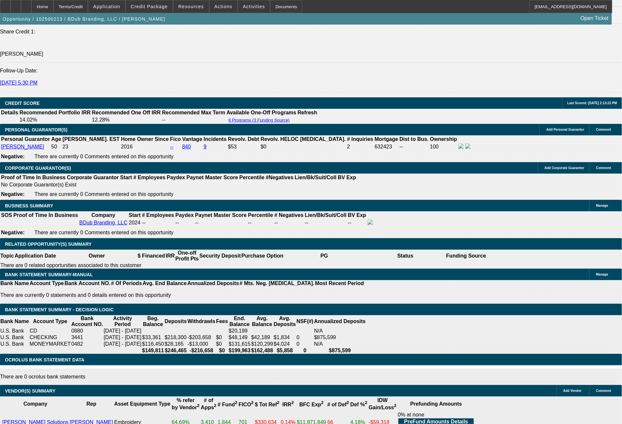
drag, startPoint x: 199, startPoint y: 177, endPoint x: 223, endPoint y: 184, distance: 25.2
drag, startPoint x: 222, startPoint y: 177, endPoint x: 238, endPoint y: 177, distance: 15.7
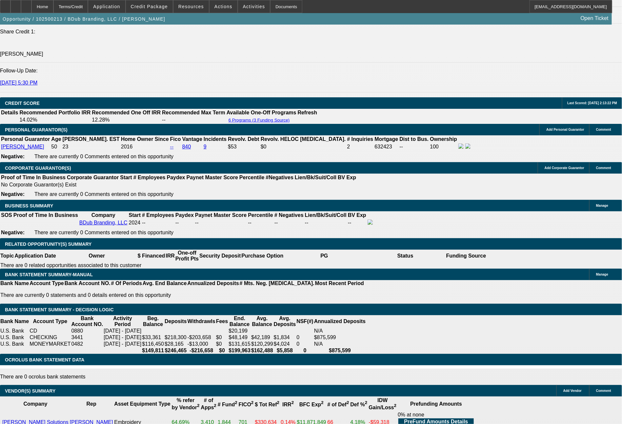
drag, startPoint x: 177, startPoint y: 233, endPoint x: 203, endPoint y: 233, distance: 25.6
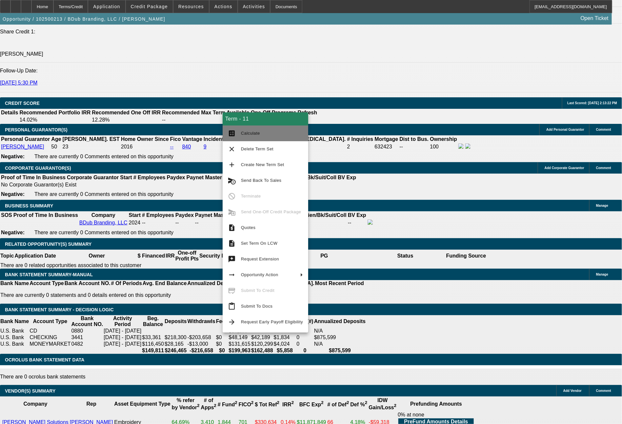
click at [251, 133] on span "Calculate" at bounding box center [250, 133] width 19 height 5
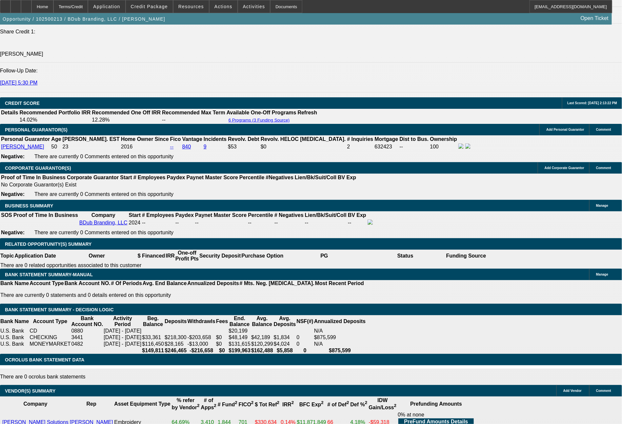
drag, startPoint x: 129, startPoint y: 231, endPoint x: 136, endPoint y: 231, distance: 6.9
drag, startPoint x: 100, startPoint y: 228, endPoint x: 124, endPoint y: 227, distance: 24.3
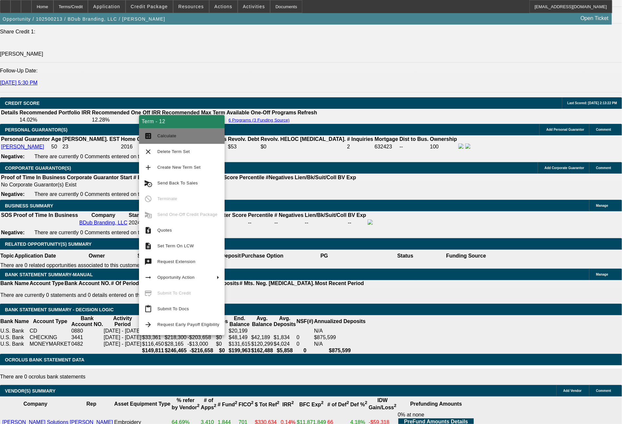
click at [184, 136] on span "Calculate" at bounding box center [188, 136] width 62 height 8
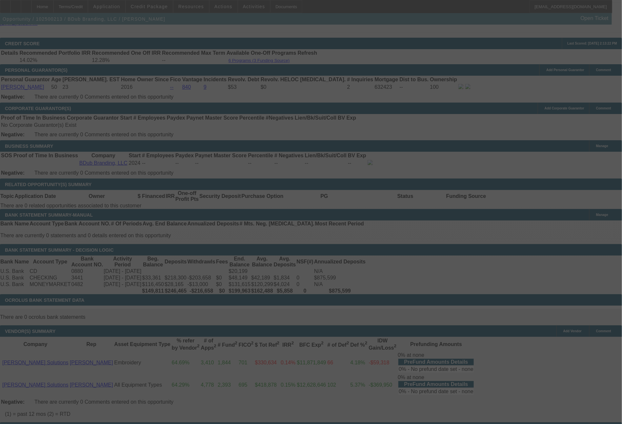
scroll to position [952, 0]
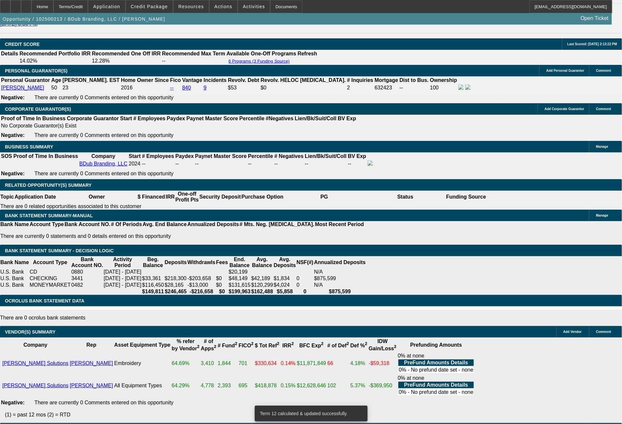
drag, startPoint x: 123, startPoint y: 118, endPoint x: 169, endPoint y: 118, distance: 45.9
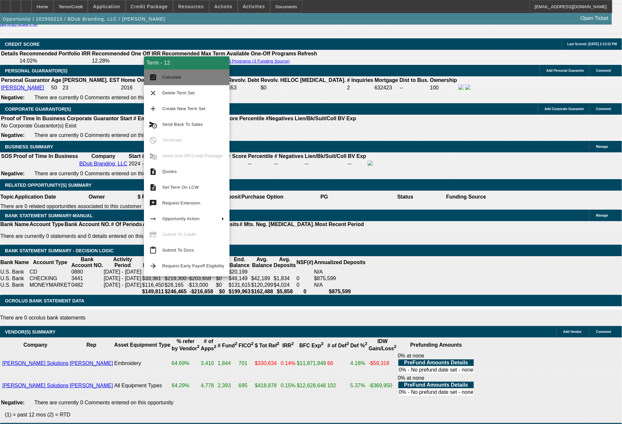
click at [181, 83] on button "calculate Calculate" at bounding box center [187, 77] width 86 height 16
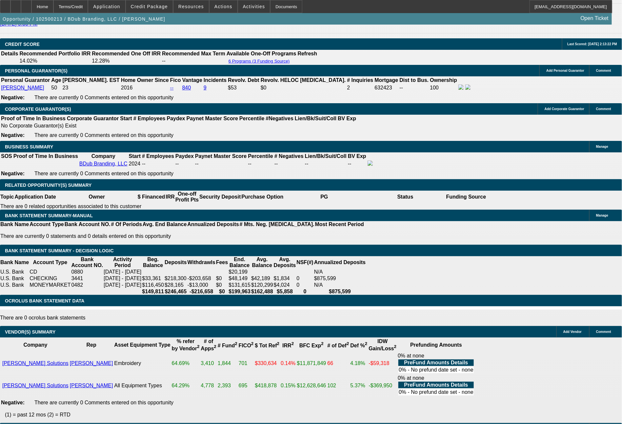
drag, startPoint x: 97, startPoint y: 174, endPoint x: 121, endPoint y: 171, distance: 23.8
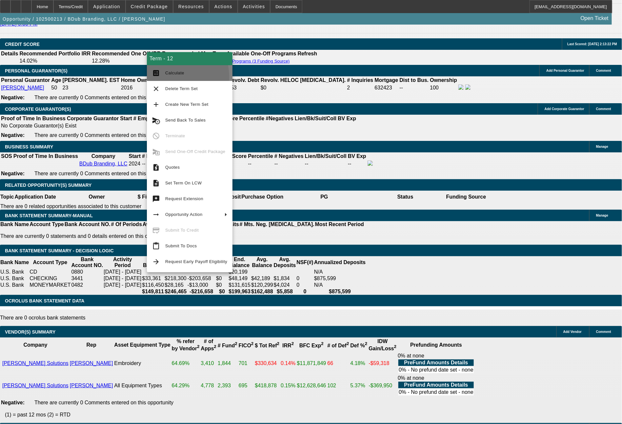
click at [164, 77] on button "calculate Calculate" at bounding box center [190, 73] width 86 height 16
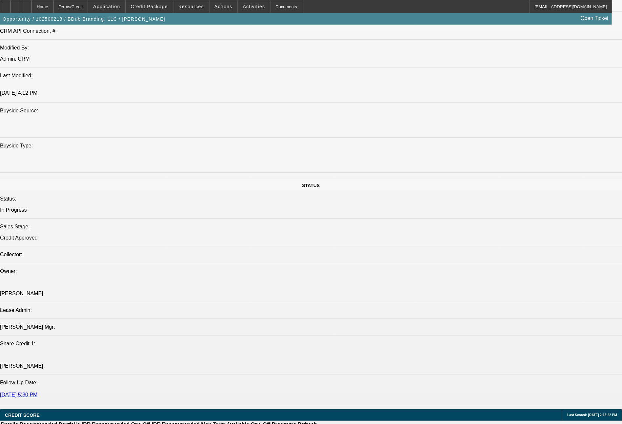
scroll to position [210, 0]
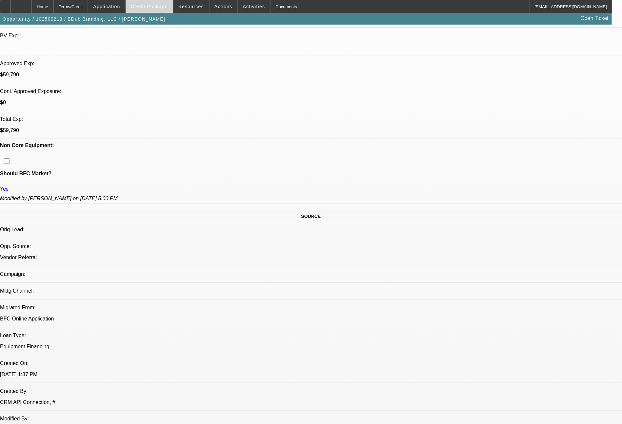
click at [168, 4] on span "Credit Package" at bounding box center [149, 6] width 37 height 5
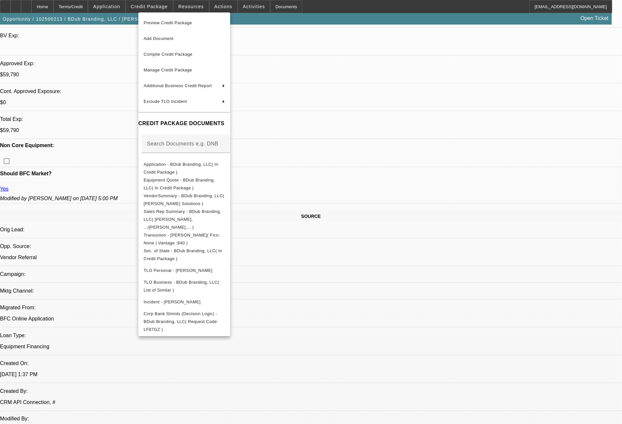
click at [490, 348] on div at bounding box center [311, 212] width 622 height 424
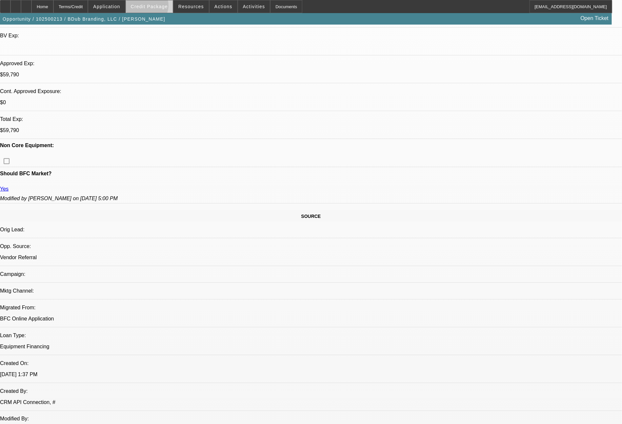
click at [159, 7] on span "Credit Package" at bounding box center [149, 6] width 37 height 5
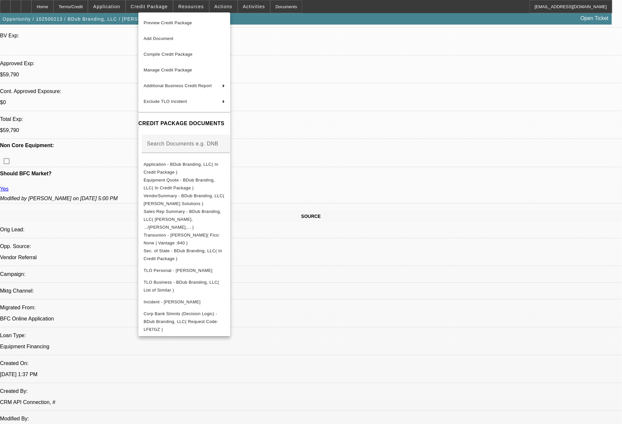
click at [462, 363] on div at bounding box center [311, 212] width 622 height 424
